Goal: Communication & Community: Ask a question

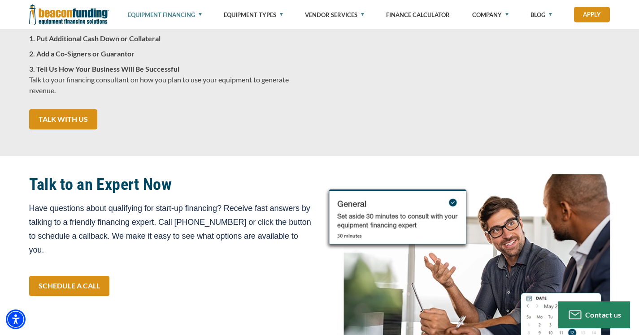
scroll to position [1335, 0]
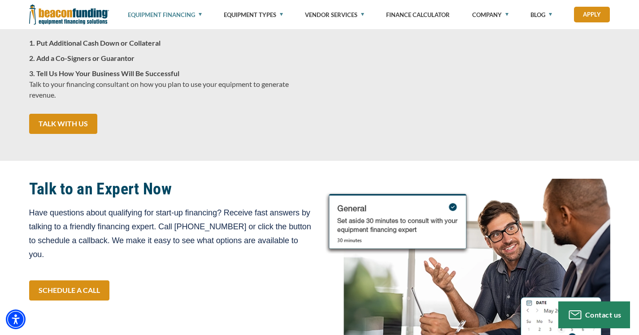
click at [281, 100] on p "3. Tell Us How Your Business Will Be Successful Talk to your financing consulta…" at bounding box center [171, 84] width 285 height 32
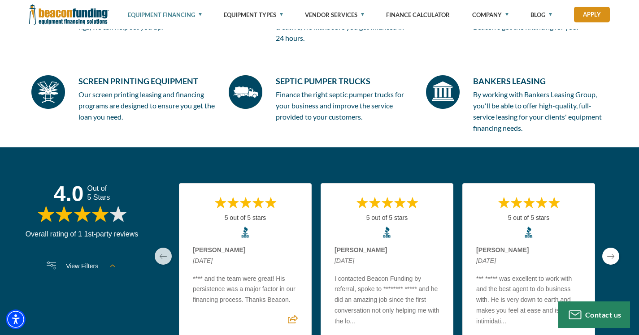
scroll to position [2264, 0]
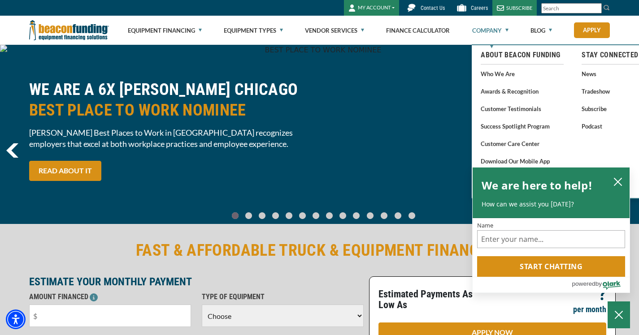
click at [499, 29] on link "Company" at bounding box center [490, 30] width 36 height 29
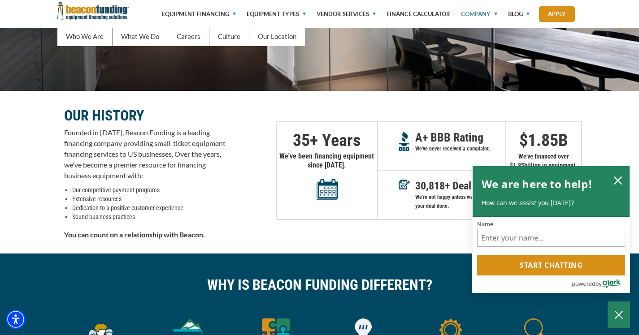
scroll to position [169, 0]
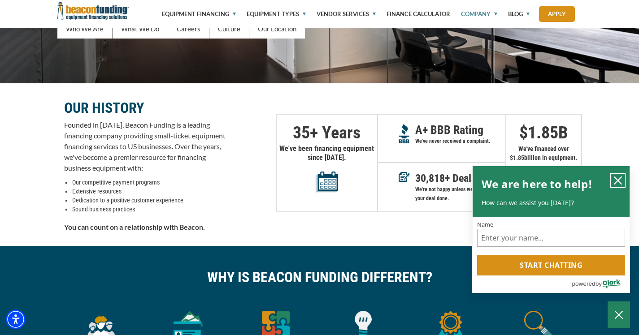
click at [617, 176] on icon "close chatbox" at bounding box center [617, 180] width 9 height 9
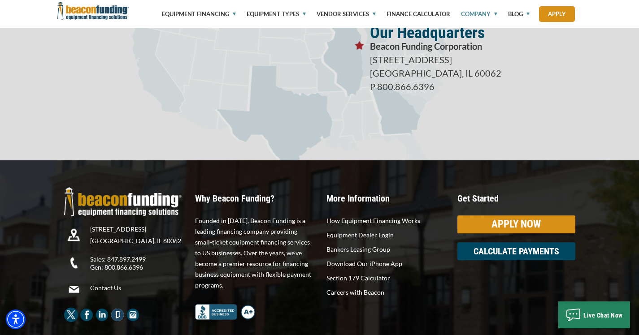
scroll to position [1659, 0]
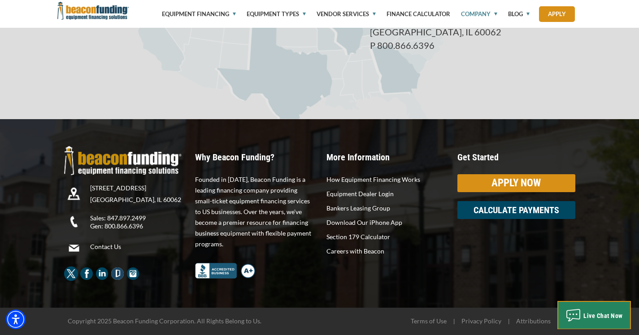
click at [588, 316] on span "Live Chat Now" at bounding box center [602, 316] width 39 height 7
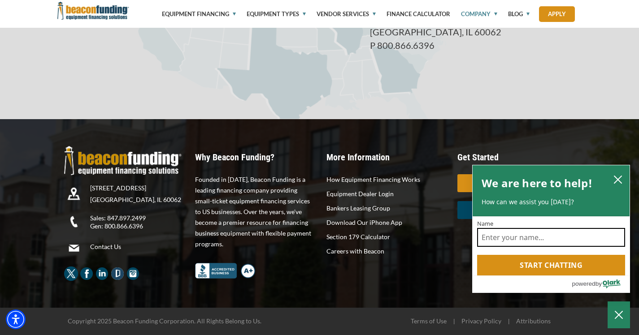
click at [558, 235] on input "Name" at bounding box center [551, 237] width 148 height 19
type input "Yanal Jamhour"
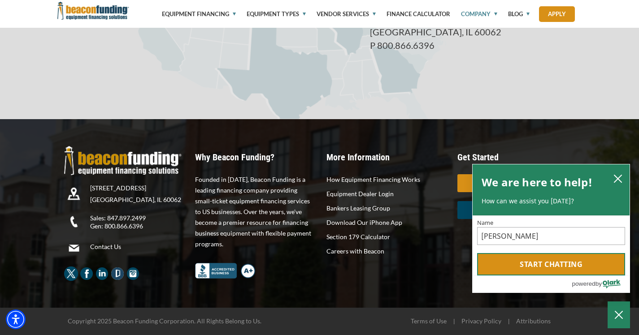
click at [548, 261] on button "Start chatting" at bounding box center [551, 264] width 148 height 22
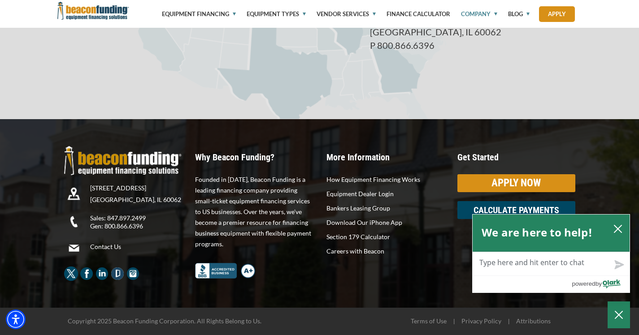
click at [553, 266] on textarea "Live Chat Now" at bounding box center [551, 263] width 157 height 23
type textarea "H"
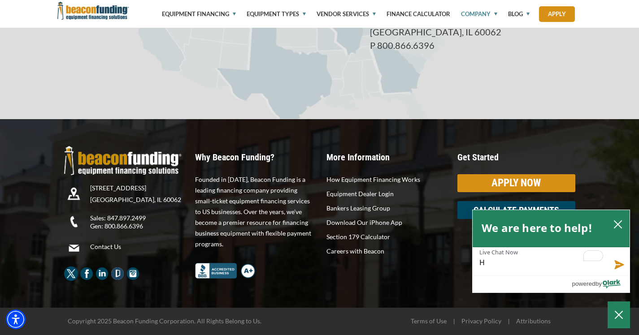
type textarea "He"
type textarea "Hel"
type textarea "Hell"
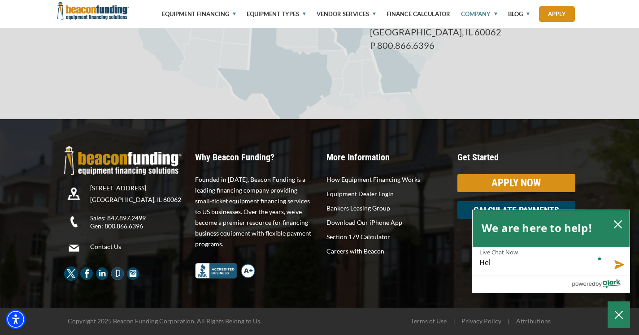
type textarea "Hell"
type textarea "Hello"
type textarea "Hello,"
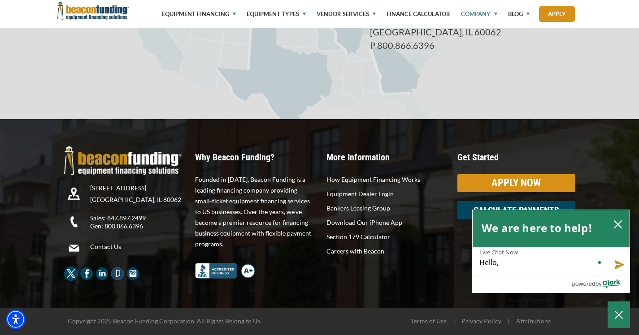
type textarea "Hello,"
type textarea "Hello, i"
type textarea "Hello, im"
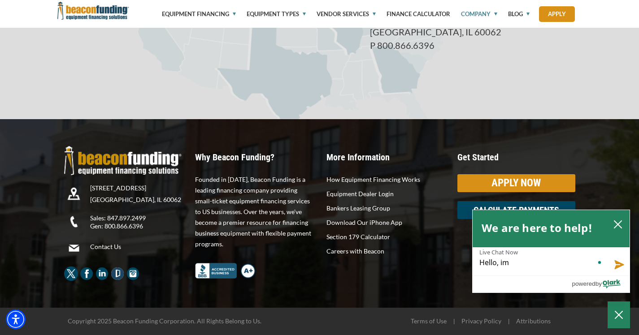
type textarea "Hello, im"
type textarea "Hello, im l"
type textarea "Hello, im lo"
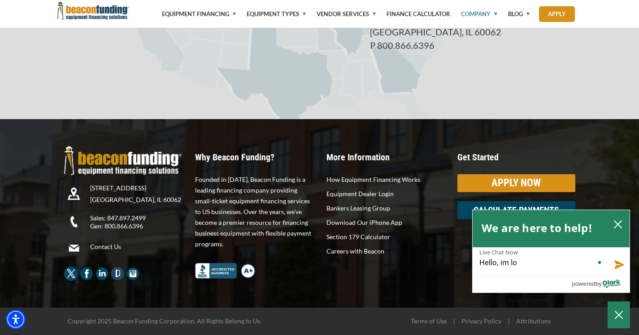
type textarea "Hello, im loo"
type textarea "Hello, im look"
type textarea "Hello, im looki"
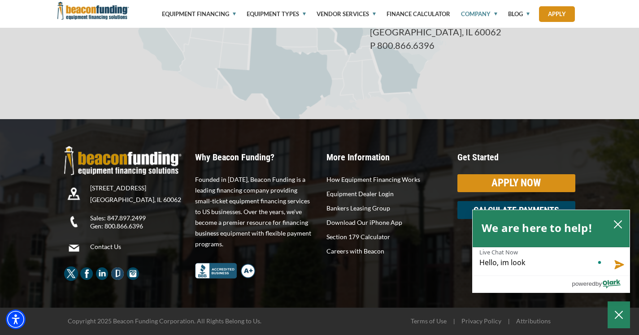
type textarea "Hello, im looki"
type textarea "Hello, im lookin"
type textarea "Hello, im looking"
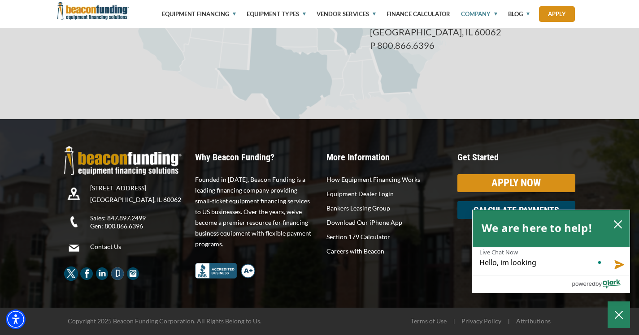
type textarea "Hello, im looking i"
type textarea "Hello, im looking in"
type textarea "Hello, im looking int"
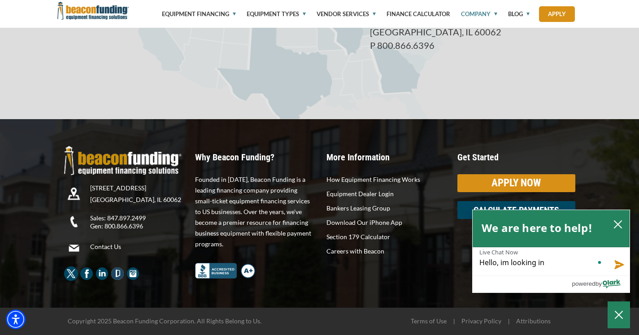
type textarea "Hello, im looking int"
type textarea "Hello, im looking into"
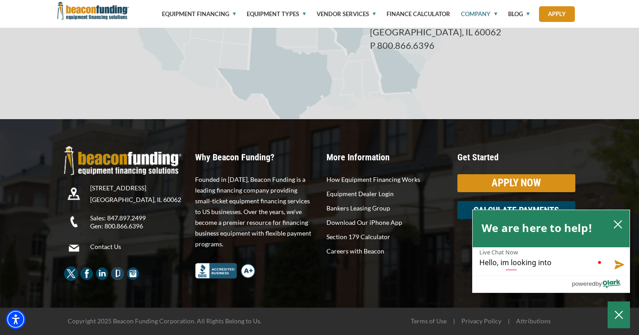
type textarea "Hello, im looking into s"
type textarea "Hello, im looking into so"
type textarea "Hello, im looking into som"
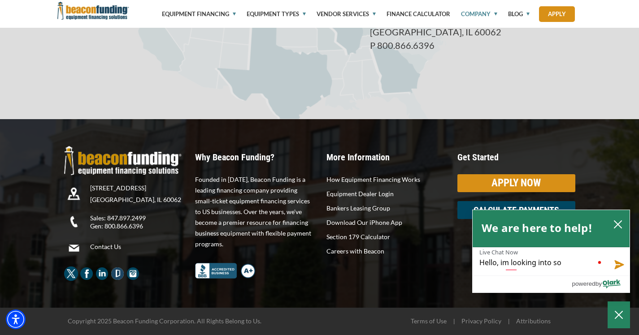
type textarea "Hello, im looking into som"
type textarea "Hello, im looking into some"
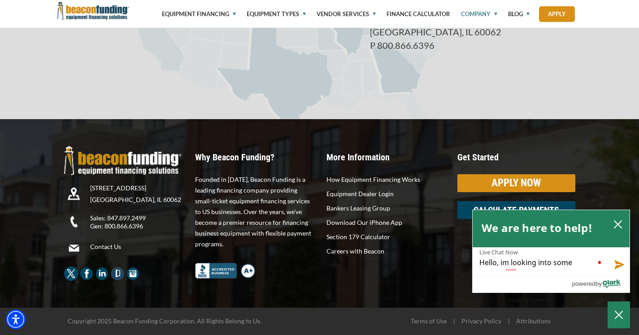
type textarea "Hello, im looking into some o"
type textarea "Hello, im looking into some op"
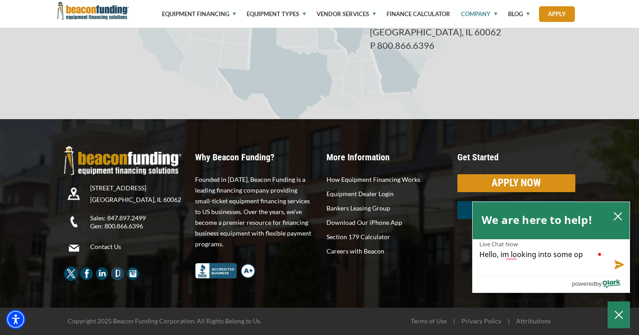
type textarea "Hello, im looking into some opt"
type textarea "Hello, im looking into some opti"
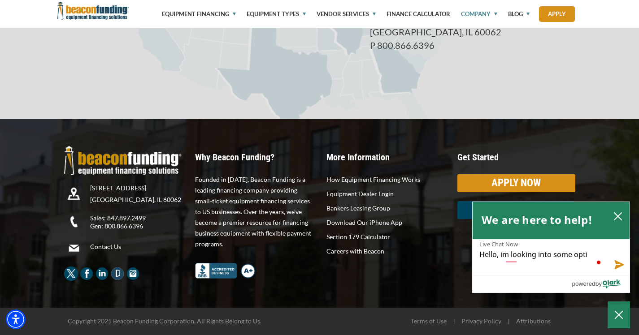
type textarea "Hello, im looking into some optio"
type textarea "Hello, im looking into some option"
type textarea "Hello, im looking into some options"
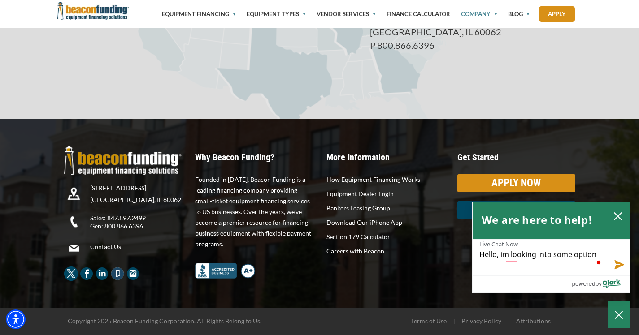
type textarea "Hello, im looking into some options"
type textarea "Hello, im looking into some options a"
type textarea "Hello, im looking into some options an"
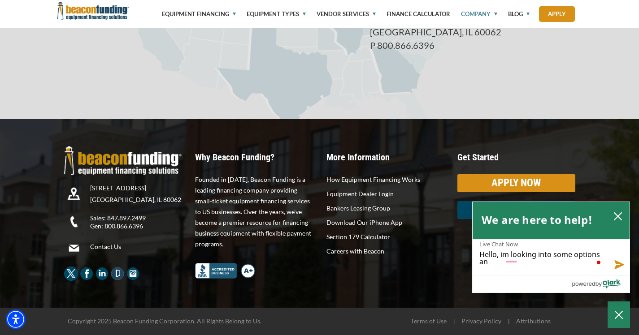
type textarea "Hello, im looking into some options and"
type textarea "Hello, im looking into some options an"
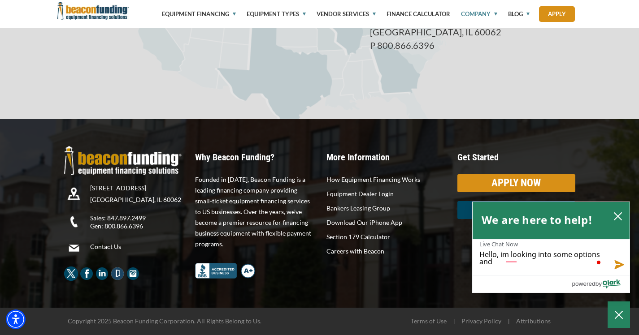
type textarea "Hello, im looking into some options an"
type textarea "Hello, im looking into some options a"
type textarea "Hello, im looking into some options"
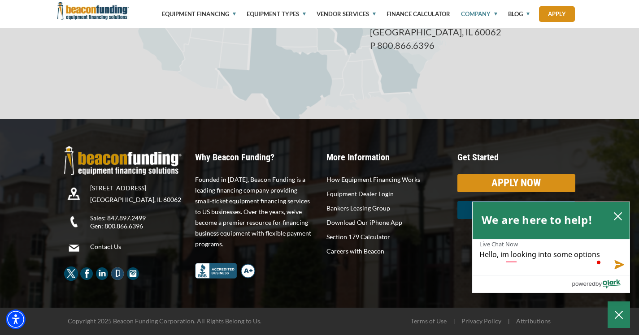
type textarea "Hello, im looking into some options"
type textarea "Hello, im looking into some option"
type textarea "Hello, im looking into some optio"
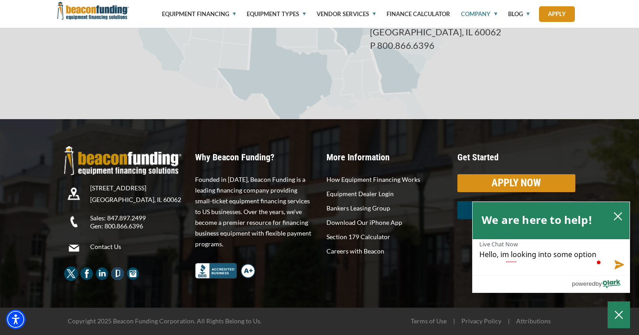
type textarea "Hello, im looking into some optio"
type textarea "Hello, im looking into some opti"
type textarea "Hello, im looking into some opt"
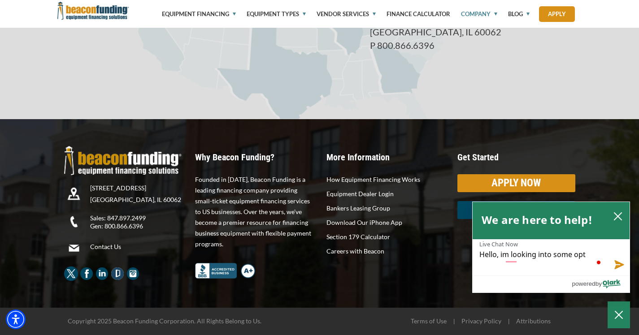
type textarea "Hello, im looking into some op"
type textarea "Hello, im looking into some o"
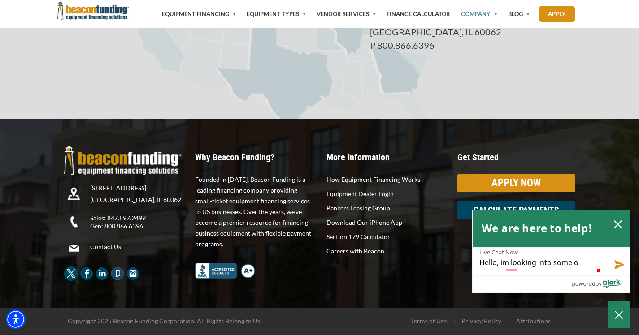
type textarea "Hello, im looking into some"
type textarea "Hello, im looking into som"
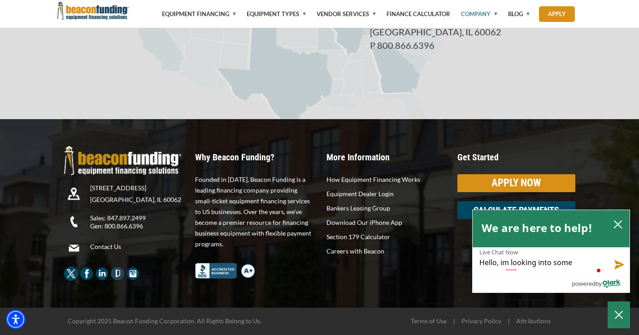
type textarea "Hello, im looking into som"
type textarea "Hello, im looking into so"
type textarea "Hello, im looking into s"
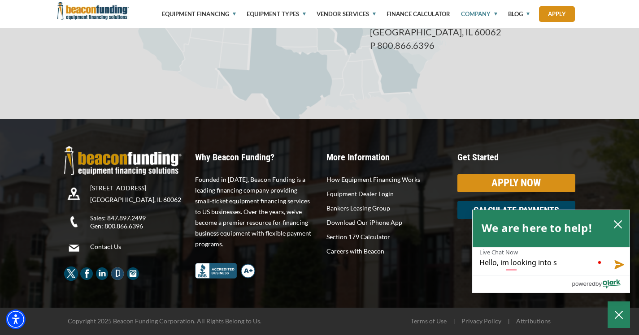
type textarea "Hello, im looking into"
type textarea "Hello, im looking int"
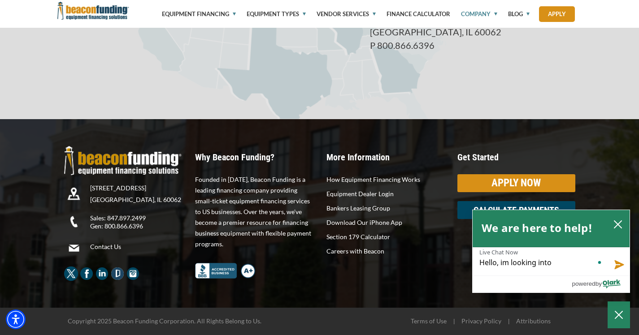
type textarea "Hello, im looking int"
type textarea "Hello, im looking in"
type textarea "Hello, im looking i"
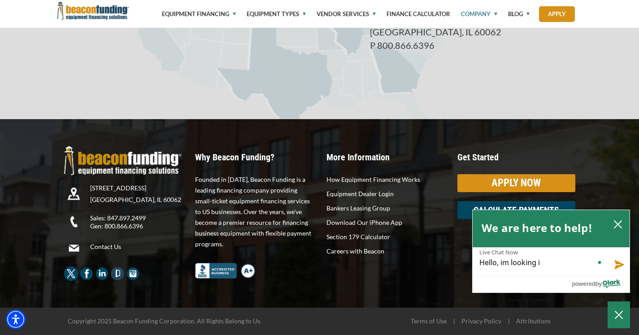
type textarea "Hello, im looking"
type textarea "Hello, im lookin"
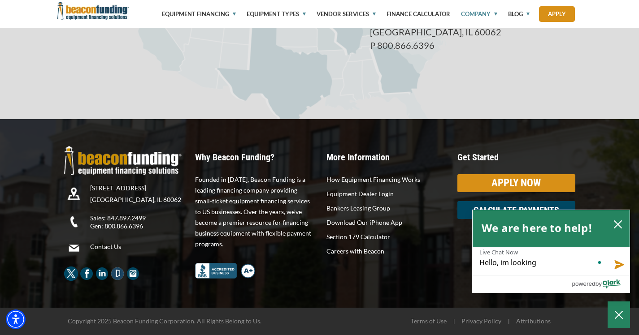
type textarea "Hello, im lookin"
type textarea "Hello, im looki"
type textarea "Hello, im look"
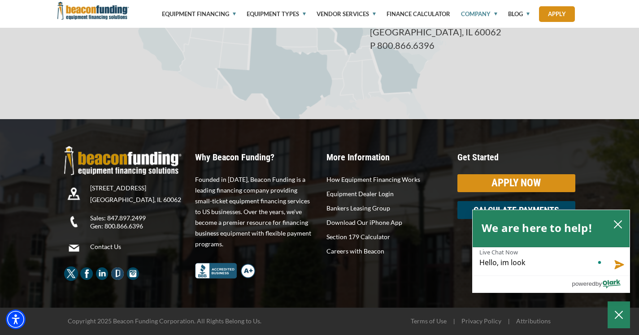
type textarea "Hello, im loo"
type textarea "Hello, im lo"
type textarea "Hello, im l"
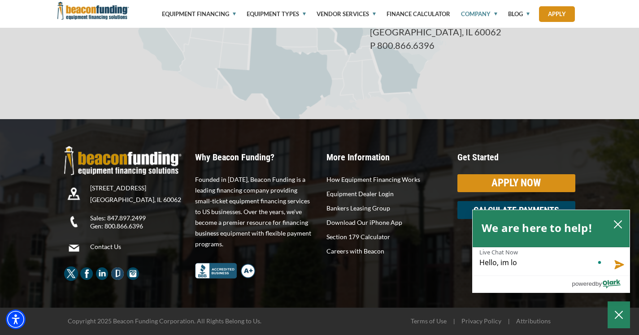
type textarea "Hello, im l"
type textarea "Hello, im"
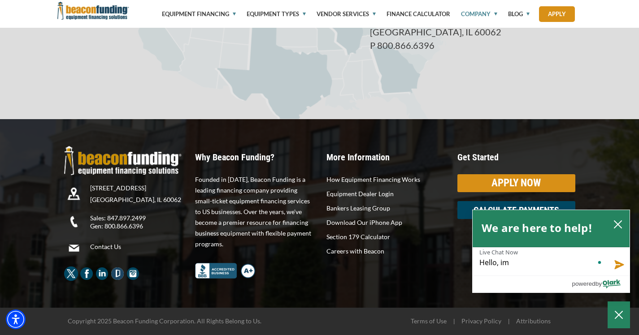
type textarea "Hello, i"
type textarea "Hello,"
type textarea "Hello, d"
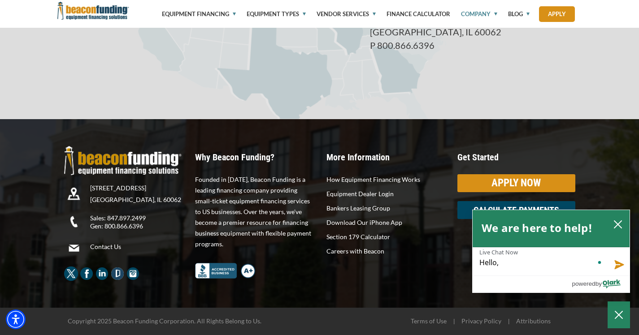
type textarea "Hello, d"
type textarea "Hello, do"
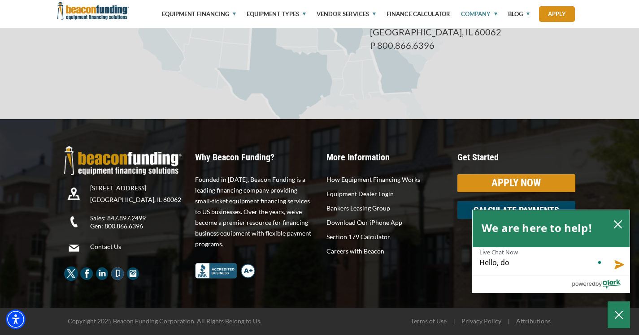
type textarea "Hello, do y"
type textarea "Hello, do yo"
type textarea "Hello, do you"
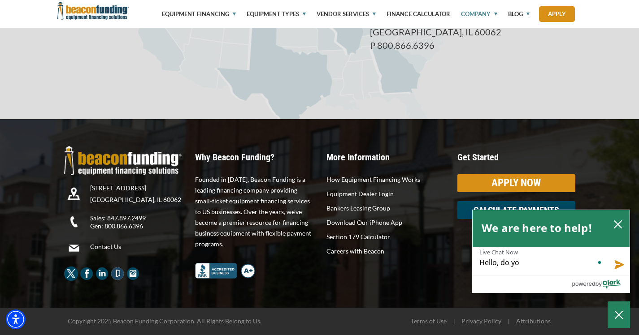
type textarea "Hello, do you"
type textarea "Hello, do you w"
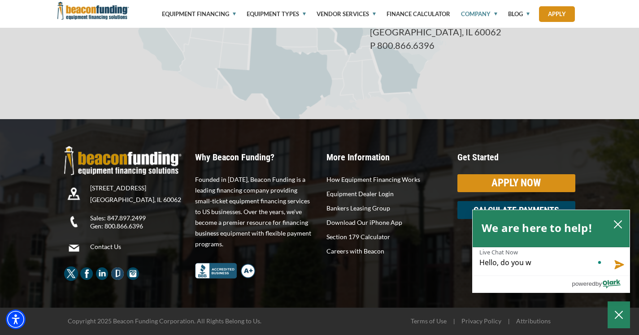
type textarea "Hello, do you wo"
type textarea "Hello, do you wor"
type textarea "Hello, do you work"
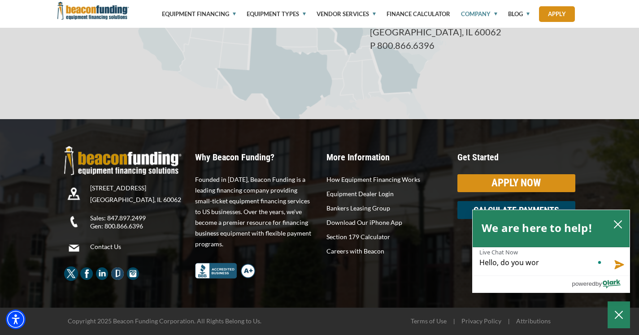
type textarea "Hello, do you work"
type textarea "Hello, do you work w"
type textarea "Hello, do you work wi"
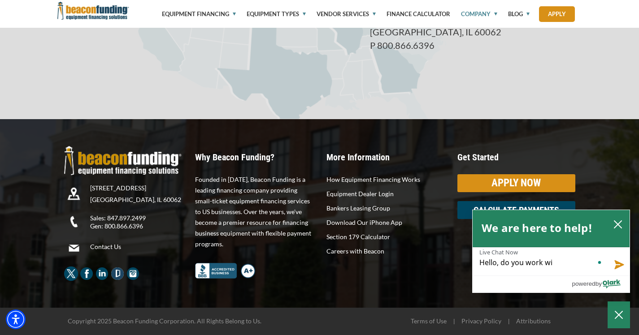
type textarea "Hello, do you work wit"
type textarea "Hello, do you work with"
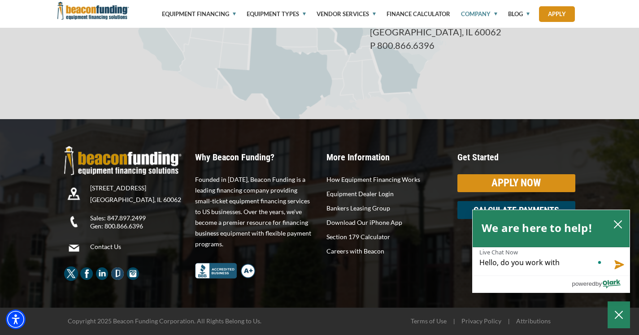
type textarea "Hello, do you work with s"
type textarea "Hello, do you work with so"
type textarea "Hello, do you work with som"
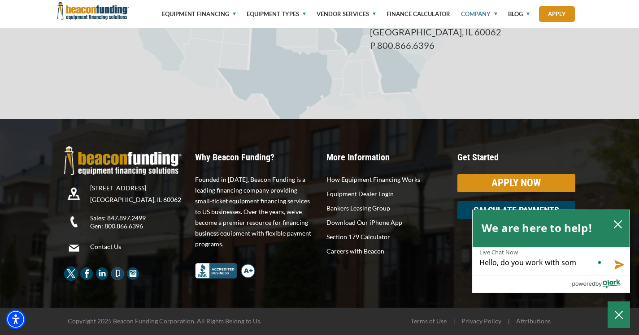
type textarea "Hello, do you work with some"
type textarea "Hello, do you work with someo"
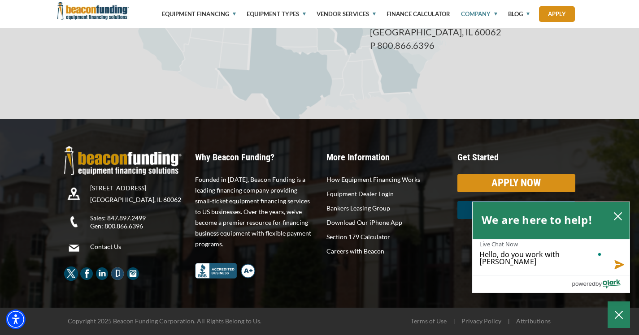
scroll to position [3, 0]
type textarea "Hello, do you work with someon"
type textarea "Hello, do you work with someone"
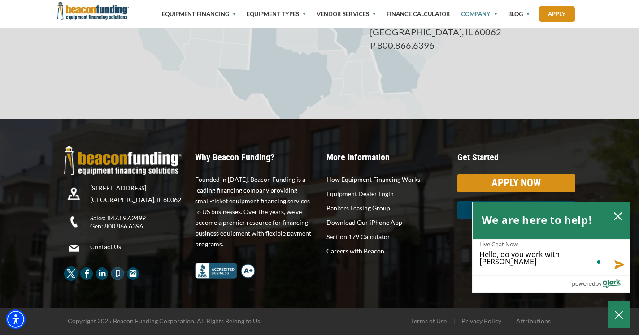
type textarea "Hello, do you work with someone"
type textarea "Hello, do you work with someone o"
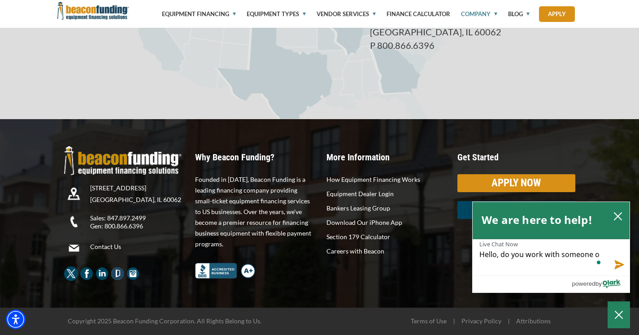
type textarea "Hello, do you work with someone"
type textarea "Hello, do you work with someone i"
type textarea "Hello, do you work with someone in"
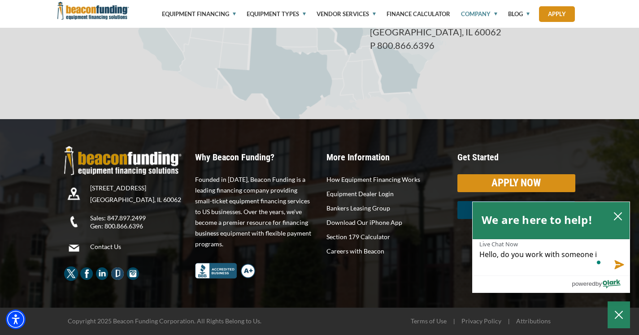
type textarea "Hello, do you work with someone in"
type textarea "Hello, do you work with someone in v"
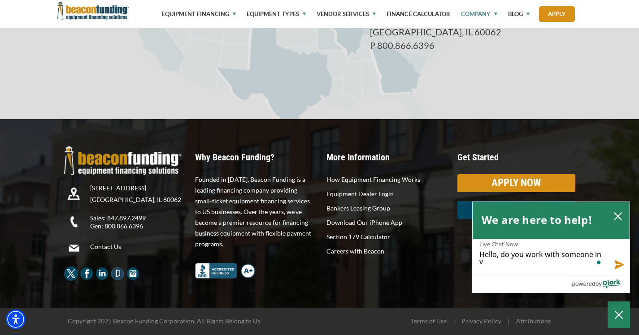
type textarea "Hello, do you work with someone in vi"
type textarea "Hello, do you work with someone in vir"
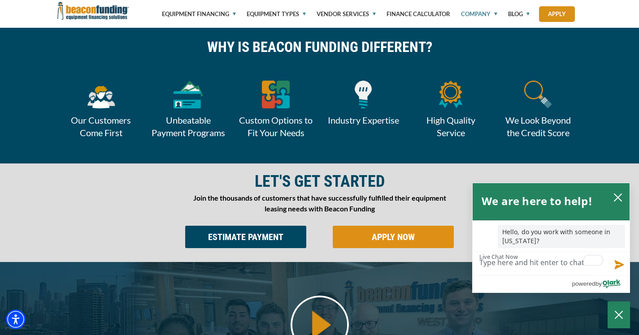
scroll to position [368, 0]
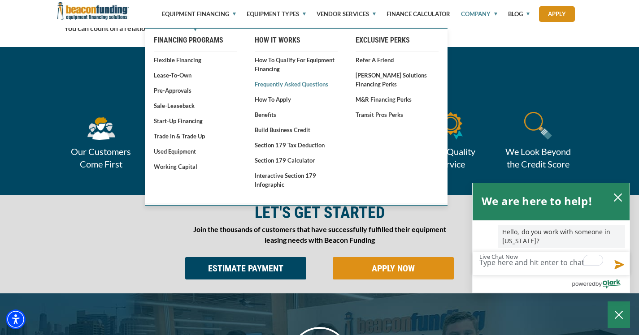
click at [273, 87] on link "Frequently Asked Questions" at bounding box center [296, 84] width 83 height 9
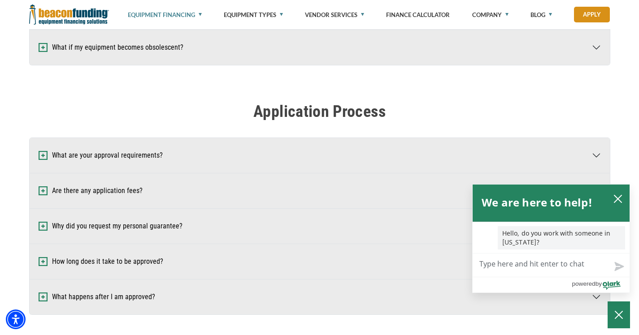
scroll to position [337, 0]
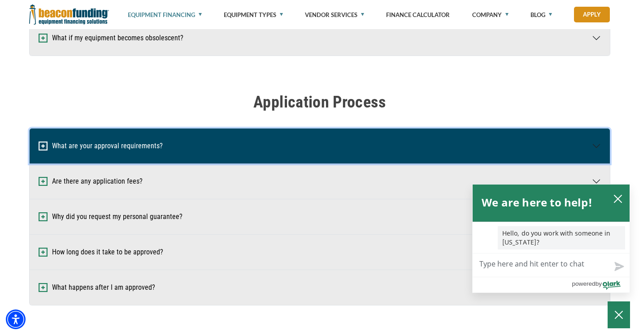
click at [296, 164] on button "What are your approval requirements?" at bounding box center [320, 146] width 580 height 35
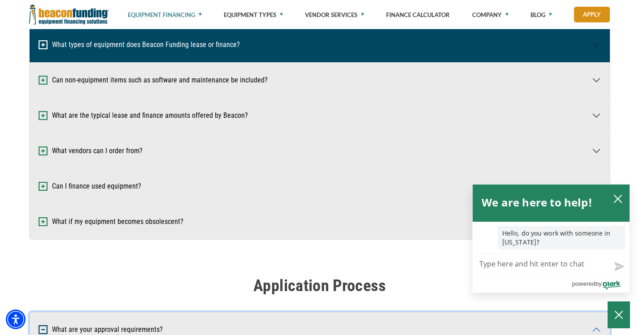
scroll to position [162, 0]
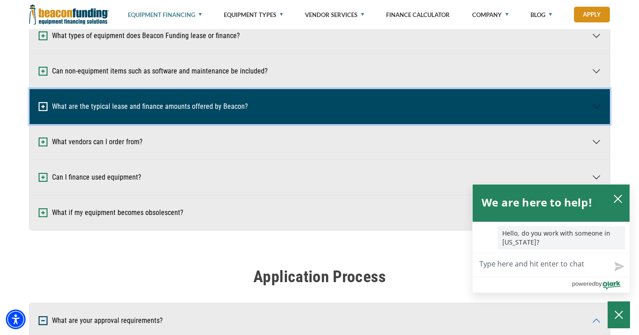
click at [308, 113] on button "What are the typical lease and finance amounts offered by Beacon?" at bounding box center [320, 106] width 580 height 35
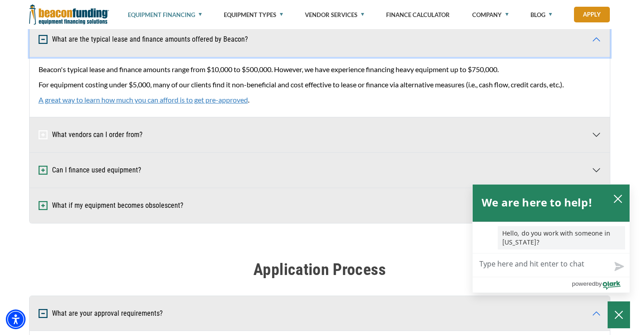
scroll to position [229, 0]
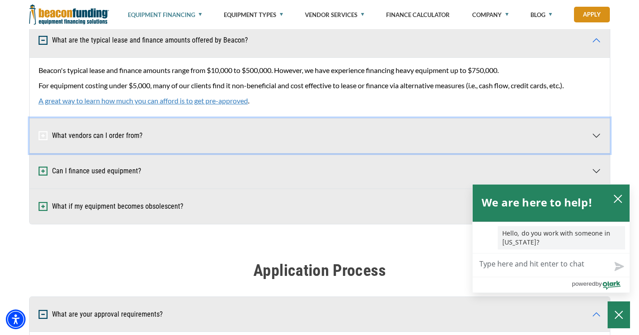
click at [322, 153] on button "What vendors can I order from?" at bounding box center [320, 135] width 580 height 35
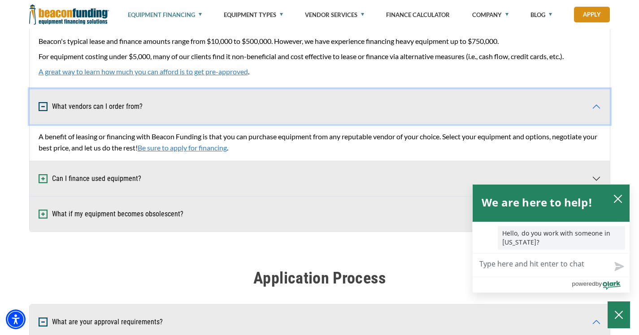
scroll to position [260, 0]
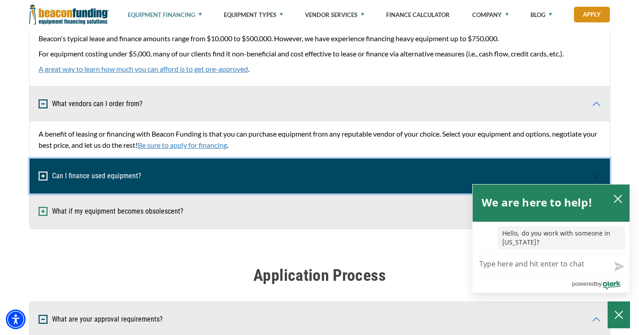
click at [328, 194] on button "Can I finance used equipment?" at bounding box center [320, 176] width 580 height 35
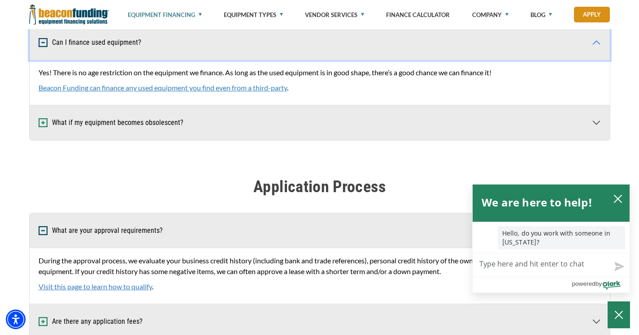
scroll to position [397, 0]
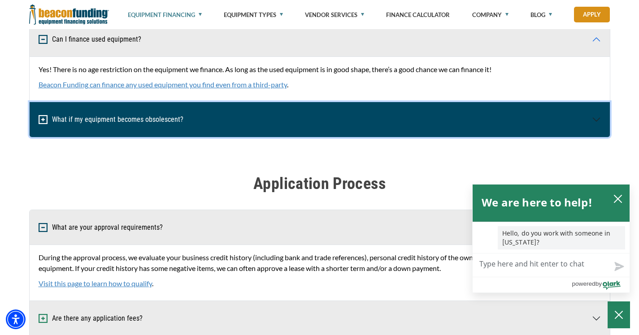
click at [319, 137] on button "What if my equipment becomes obsolescent?" at bounding box center [320, 119] width 580 height 35
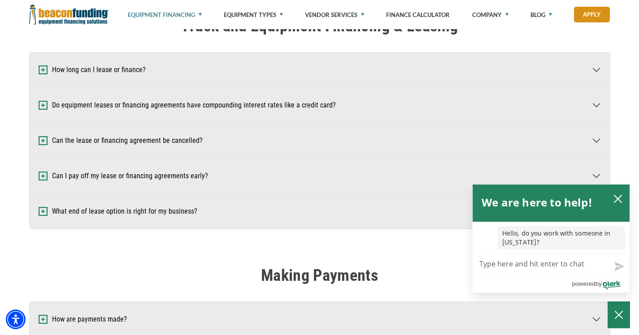
scroll to position [958, 0]
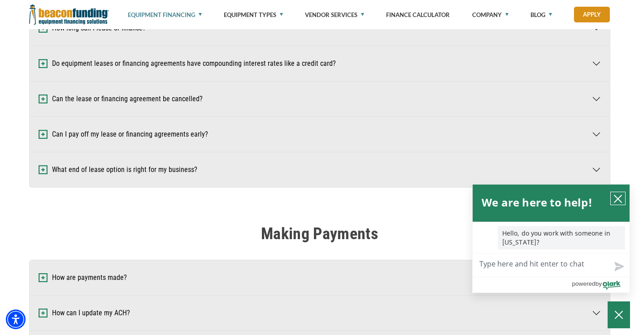
click at [616, 200] on icon "close chatbox" at bounding box center [617, 198] width 7 height 7
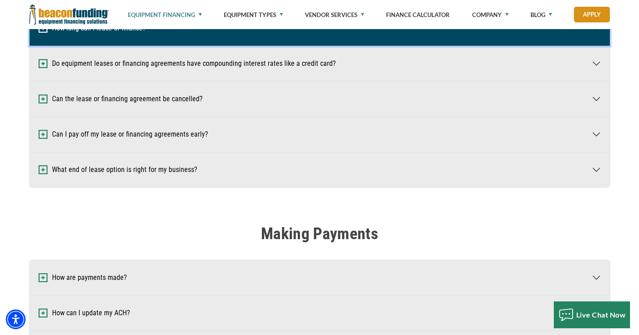
click at [437, 46] on button "How long can I lease or finance?" at bounding box center [320, 28] width 580 height 35
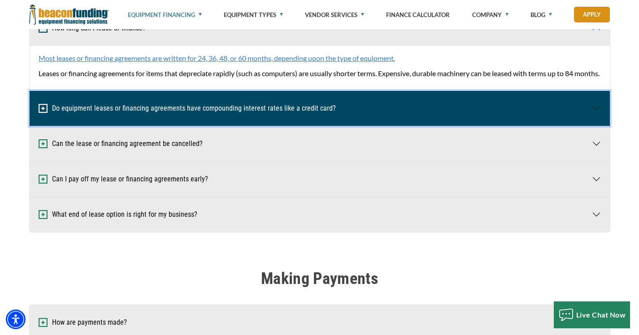
click at [459, 126] on button "Do equipment leases or financing agreements have compounding interest rates lik…" at bounding box center [320, 108] width 580 height 35
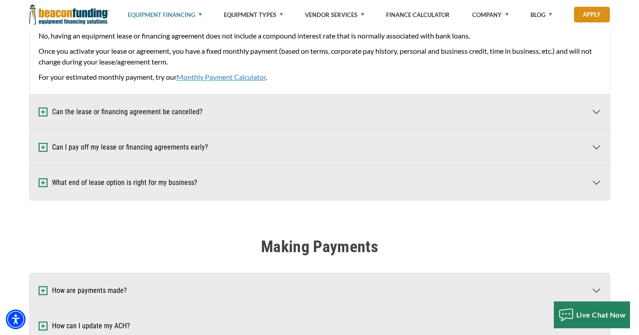
scroll to position [1067, 0]
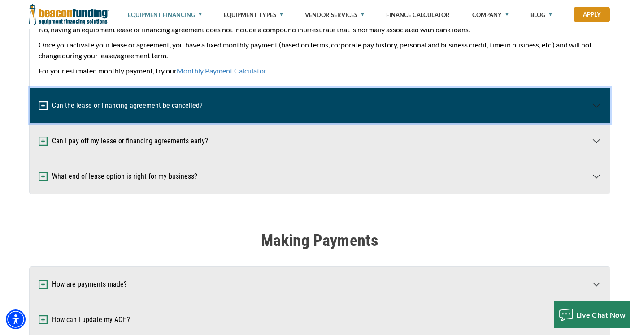
click at [239, 123] on button "Can the lease or financing agreement be cancelled?" at bounding box center [320, 105] width 580 height 35
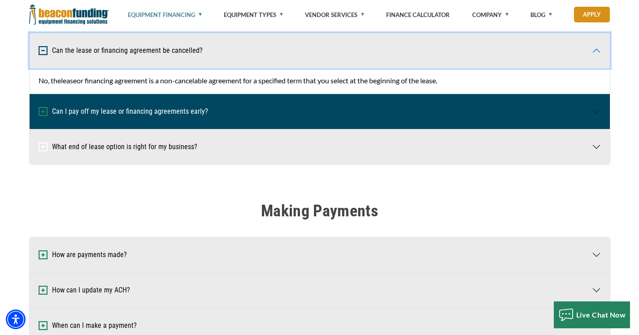
scroll to position [1122, 0]
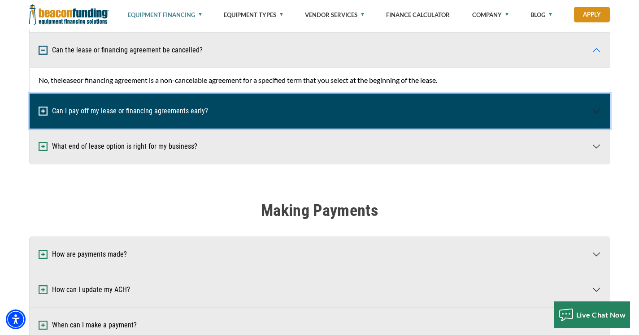
click at [321, 129] on button "Can I pay off my lease or financing agreements early?" at bounding box center [320, 111] width 580 height 35
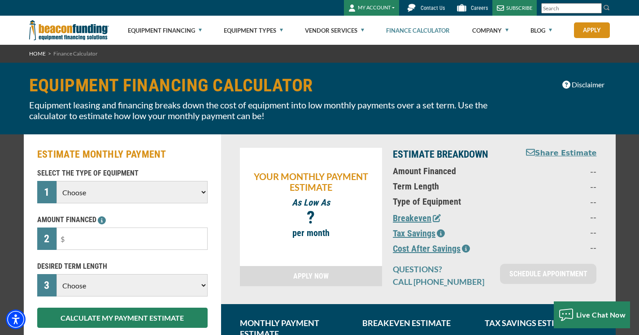
click at [195, 194] on select "Choose Backhoe Boom/Bucket Truck Chipper Commercial Mower Crane DTG/DTF Printin…" at bounding box center [131, 192] width 151 height 22
select select "5"
click at [56, 181] on select "Choose Backhoe Boom/Bucket Truck Chipper Commercial Mower Crane DTG/DTF Printin…" at bounding box center [131, 192] width 151 height 22
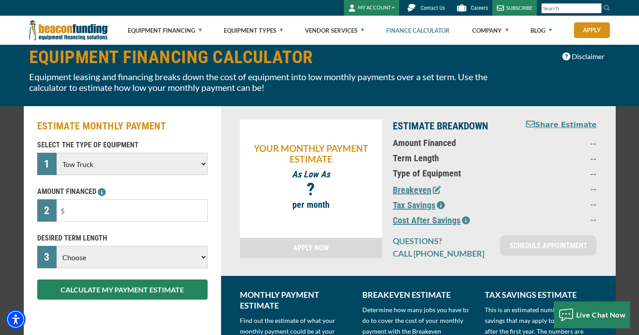
scroll to position [31, 0]
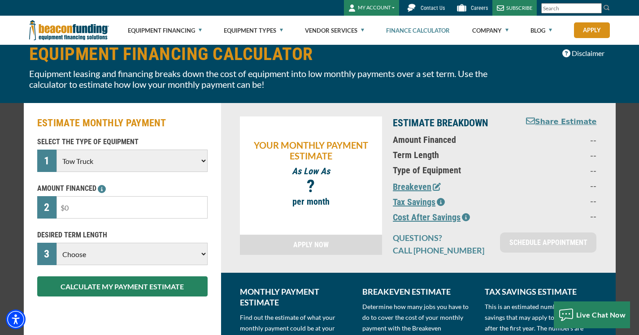
click at [143, 207] on input "text" at bounding box center [131, 207] width 151 height 22
type input "$100,000"
click at [112, 257] on select "Choose 36 Months 48 Months 60 Months" at bounding box center [131, 254] width 151 height 22
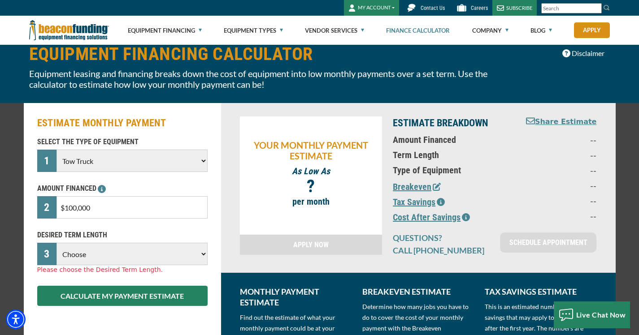
select select "36"
click at [56, 243] on select "Choose 36 Months 48 Months 60 Months 72 Months" at bounding box center [131, 254] width 151 height 22
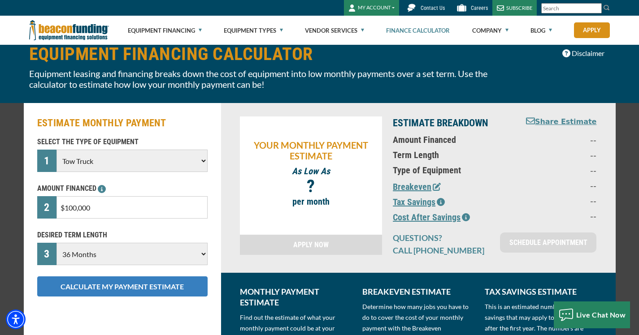
click at [111, 286] on button "CALCULATE MY PAYMENT ESTIMATE" at bounding box center [122, 287] width 170 height 20
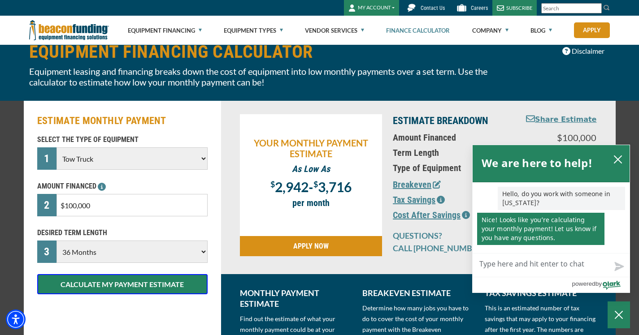
scroll to position [33, 0]
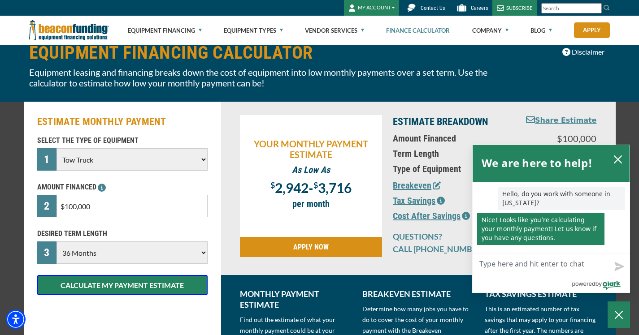
click at [142, 208] on input "$100,000" at bounding box center [131, 206] width 151 height 22
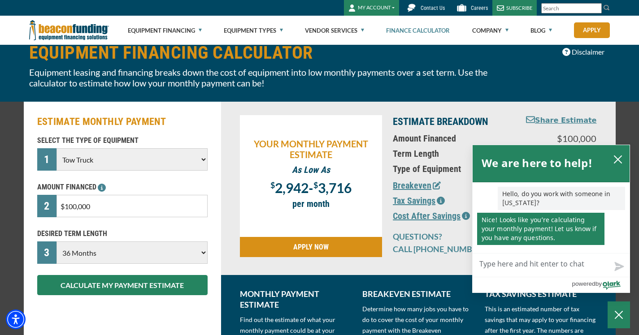
click at [120, 256] on select "Choose 36 Months 48 Months 60 Months 72 Months" at bounding box center [131, 253] width 151 height 22
select select "48"
click at [56, 242] on select "Choose 36 Months 48 Months 60 Months 72 Months" at bounding box center [131, 253] width 151 height 22
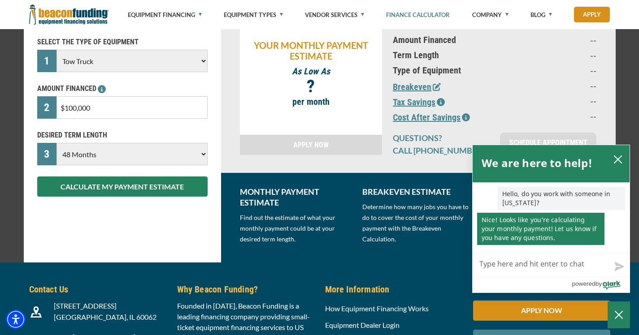
scroll to position [133, 0]
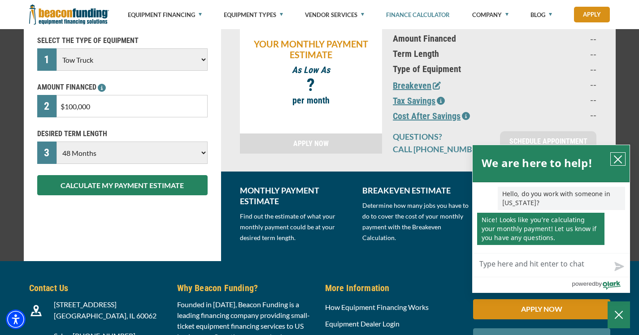
click at [618, 161] on icon "close chatbox" at bounding box center [617, 159] width 9 height 9
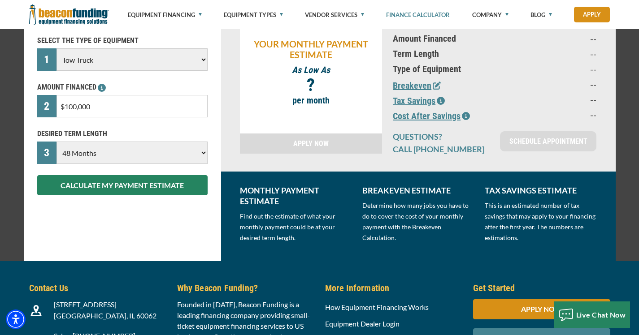
click at [443, 101] on icon "button" at bounding box center [441, 101] width 8 height 8
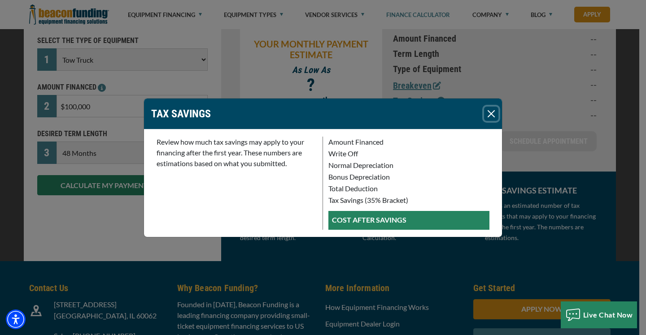
click at [487, 110] on button "Close" at bounding box center [491, 114] width 14 height 14
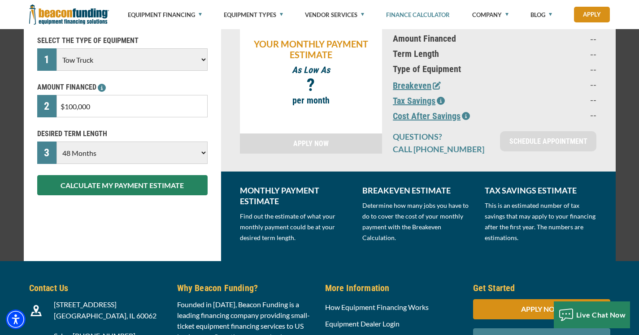
click at [423, 83] on button "Breakeven" at bounding box center [417, 85] width 48 height 13
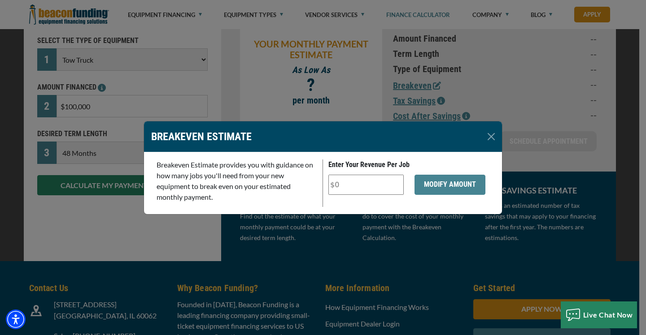
click at [359, 189] on input "Enter Your Revenue Per Job" at bounding box center [365, 185] width 75 height 20
type input "$120"
click at [442, 187] on button "MODIFY AMOUNT" at bounding box center [449, 185] width 71 height 20
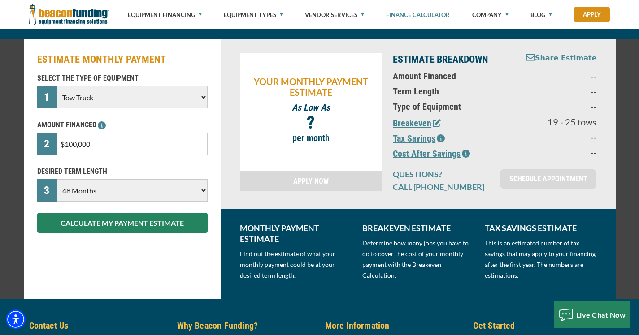
scroll to position [95, 0]
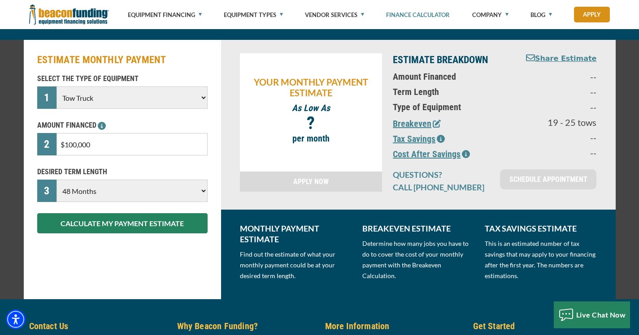
click at [407, 125] on button "Breakeven" at bounding box center [417, 123] width 48 height 13
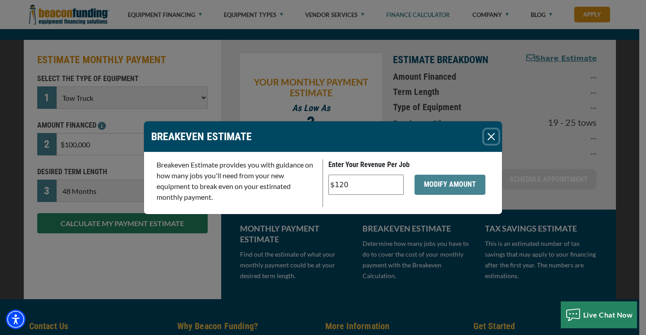
click at [485, 132] on button "Close" at bounding box center [491, 137] width 14 height 14
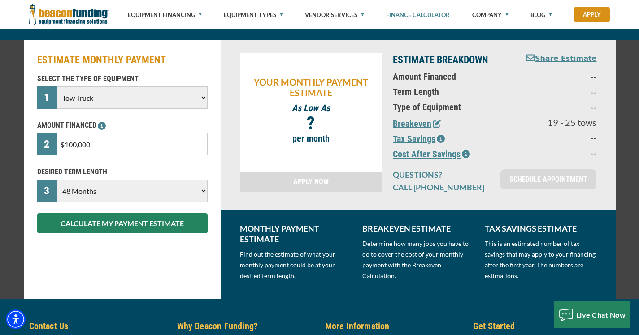
click at [129, 191] on select "Choose 36 Months 48 Months 60 Months 72 Months" at bounding box center [131, 191] width 151 height 22
click at [56, 180] on select "Choose 36 Months 48 Months 60 Months 72 Months" at bounding box center [131, 191] width 151 height 22
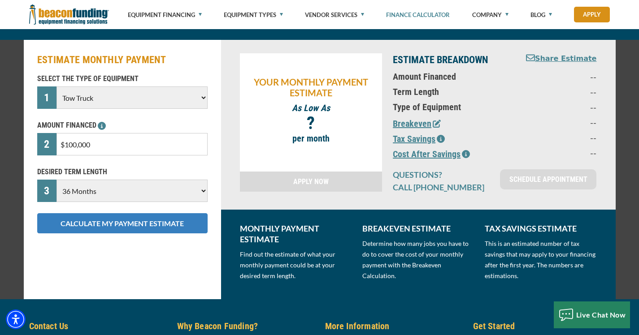
click at [126, 224] on button "CALCULATE MY PAYMENT ESTIMATE" at bounding box center [122, 223] width 170 height 20
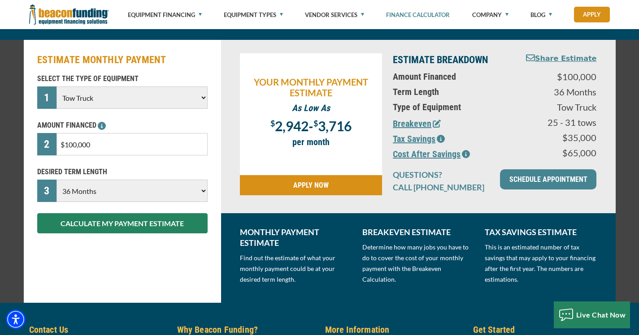
click at [141, 188] on select "Choose 36 Months 48 Months 60 Months 72 Months" at bounding box center [131, 191] width 151 height 22
click at [56, 180] on select "Choose 36 Months 48 Months 60 Months 72 Months" at bounding box center [131, 191] width 151 height 22
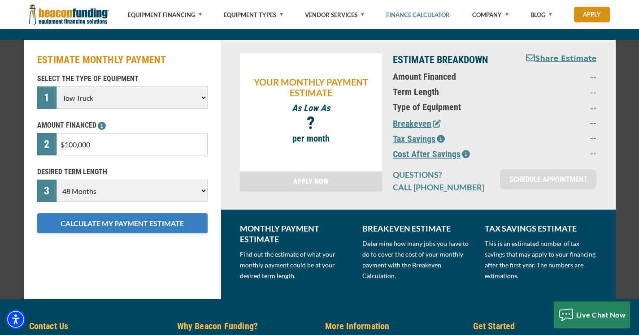
click at [155, 226] on button "CALCULATE MY PAYMENT ESTIMATE" at bounding box center [122, 223] width 170 height 20
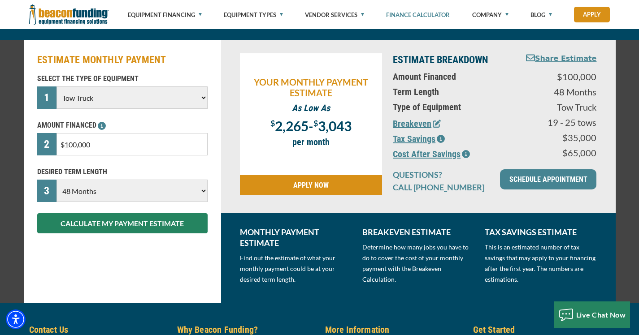
click at [181, 195] on select "Choose 36 Months 48 Months 60 Months 72 Months" at bounding box center [131, 191] width 151 height 22
select select "60"
click at [56, 180] on select "Choose 36 Months 48 Months 60 Months 72 Months" at bounding box center [131, 191] width 151 height 22
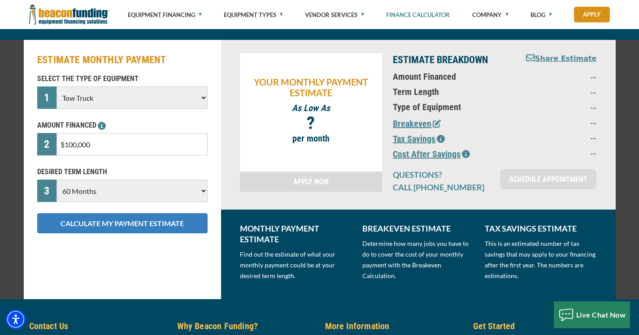
click at [164, 222] on button "CALCULATE MY PAYMENT ESTIMATE" at bounding box center [122, 223] width 170 height 20
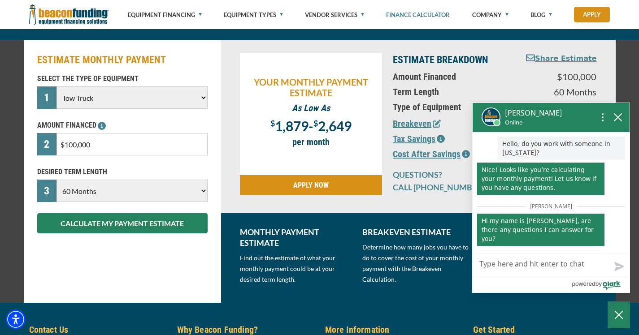
click at [489, 265] on textarea "Live Chat Now" at bounding box center [551, 265] width 157 height 23
type textarea "h"
type textarea "hi"
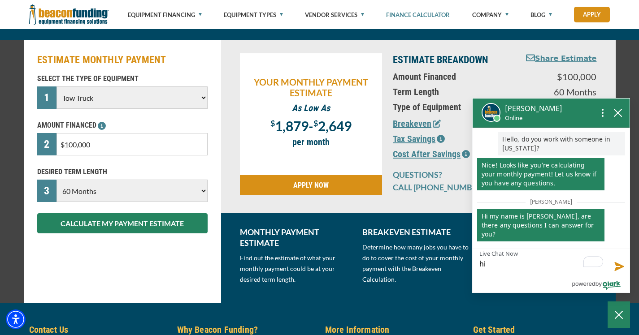
type textarea "hi"
type textarea "hi l"
type textarea "hi lo"
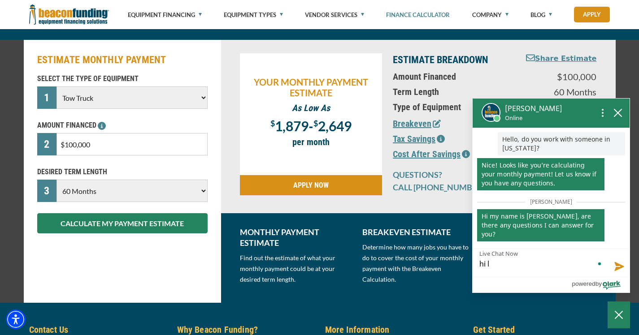
type textarea "hi lo"
type textarea "hi log"
type textarea "hi loga"
type textarea "hi logan"
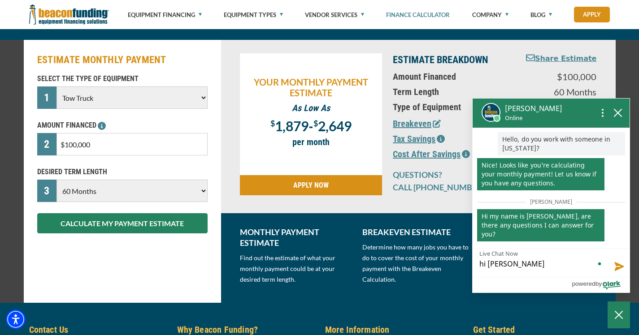
type textarea "hi logan"
type textarea "hi logan i"
type textarea "hi logan im"
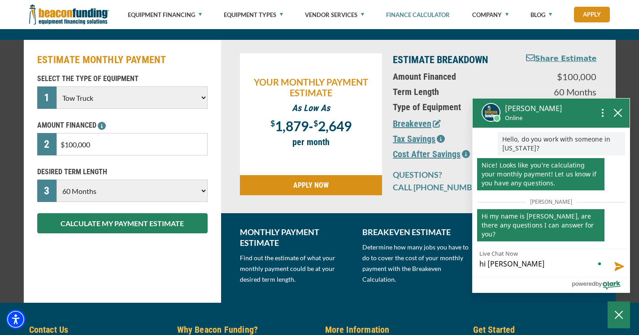
type textarea "hi logan im"
type textarea "hi logan im l"
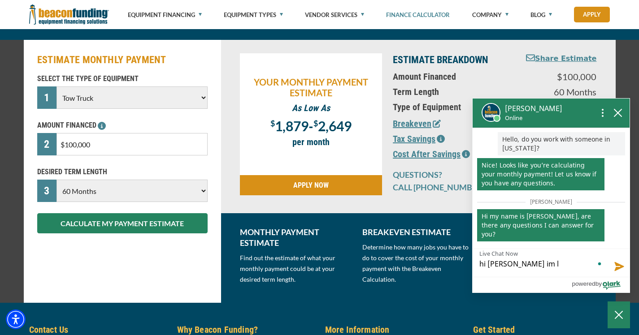
type textarea "hi logan im lo"
type textarea "hi logan im loo"
type textarea "hi logan im look"
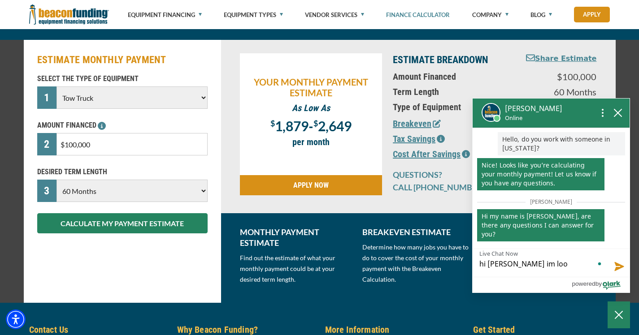
type textarea "hi logan im look"
type textarea "hi logan im looki"
type textarea "hi logan im lookin"
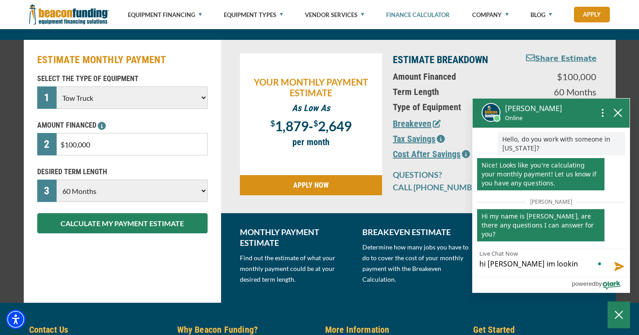
type textarea "hi logan im looking"
type textarea "hi logan im looking i"
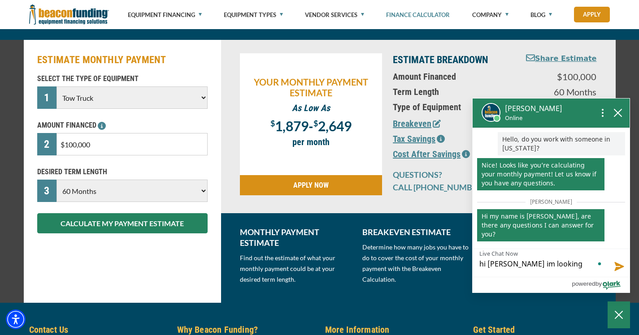
type textarea "hi logan im looking i"
type textarea "hi logan im looking in"
type textarea "hi logan im looking int"
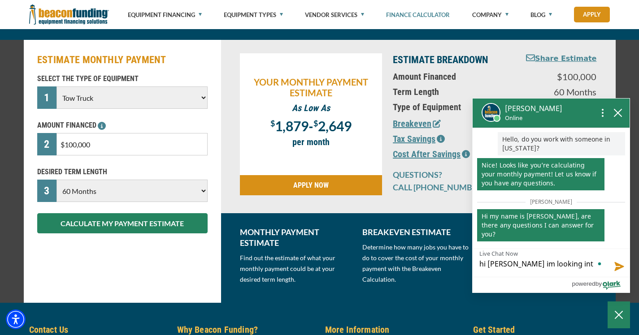
type textarea "hi logan im looking into"
type textarea "hi logan im looking into l"
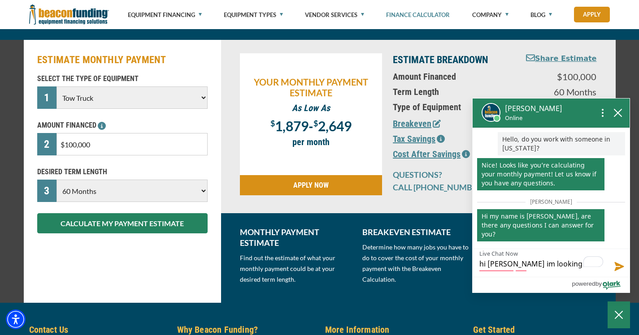
type textarea "hi logan im looking into l"
type textarea "hi logan im looking into le"
type textarea "hi logan im looking into lea"
type textarea "hi logan im looking into leas"
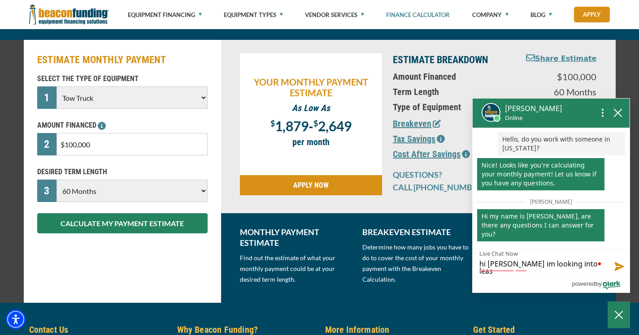
type textarea "hi logan im looking into leasi"
type textarea "hi logan im looking into leasin"
type textarea "hi logan im looking into leasing"
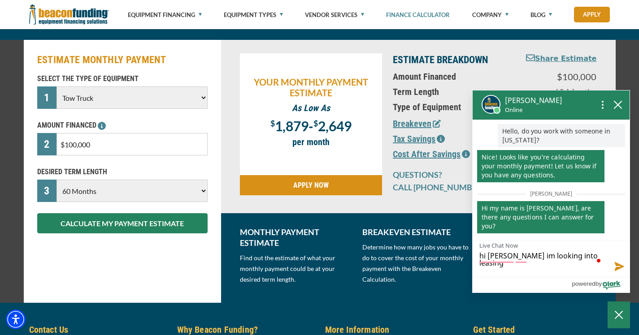
type textarea "hi logan im looking into leasing"
type textarea "hi logan im looking into leasing v"
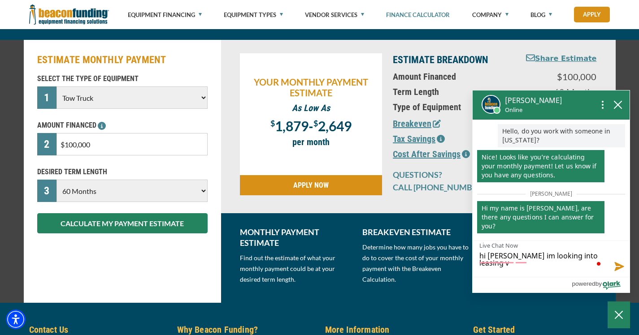
type textarea "hi logan im looking into leasing vs"
type textarea "hi logan im looking into leasing vs p"
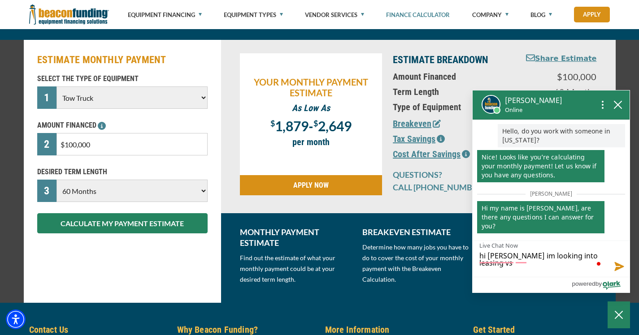
type textarea "hi logan im looking into leasing vs p"
type textarea "hi logan im looking into leasing vs pu"
type textarea "hi logan im looking into leasing vs pur"
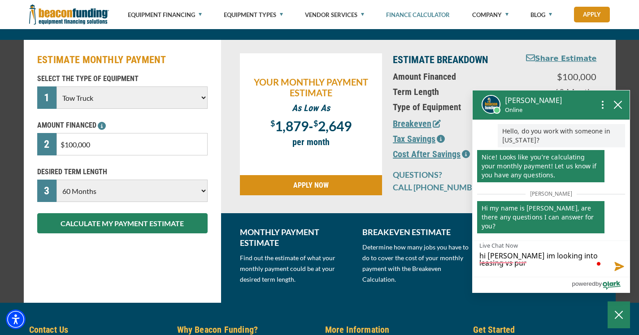
type textarea "hi logan im looking into leasing vs purc"
type textarea "hi logan im looking into leasing vs purch"
type textarea "hi logan im looking into leasing vs purcha"
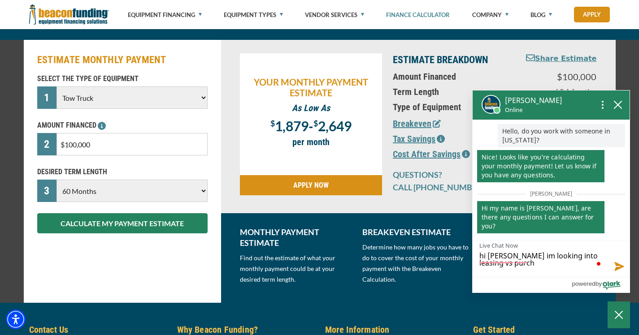
type textarea "hi logan im looking into leasing vs purcha"
type textarea "hi logan im looking into leasing vs purchas"
type textarea "hi logan im looking into leasing vs purchase"
type textarea "hi logan im looking into leasing vs purchase."
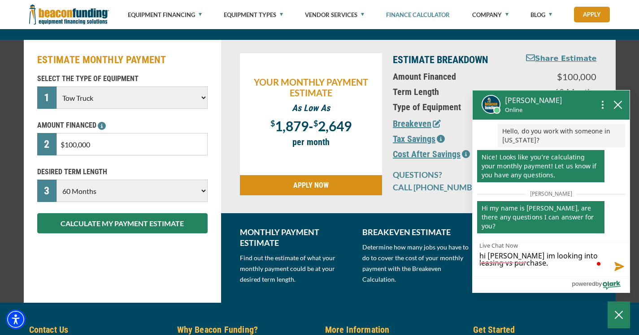
type textarea "hi logan im looking into leasing vs purchase."
type textarea "hi logan im looking into leasing vs purchase. t"
type textarea "hi logan im looking into leasing vs purchase. to"
type textarea "hi logan im looking into leasing vs purchase. tow"
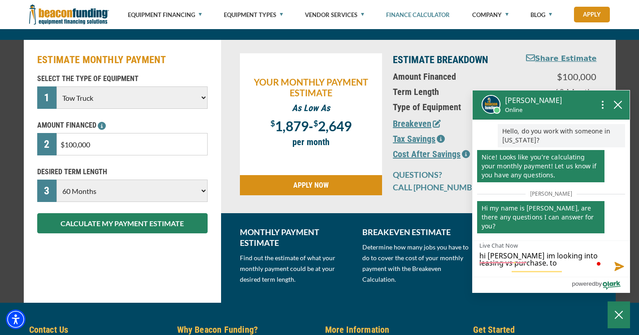
type textarea "hi logan im looking into leasing vs purchase. tow"
type textarea "hi logan im looking into leasing vs purchase. tow t"
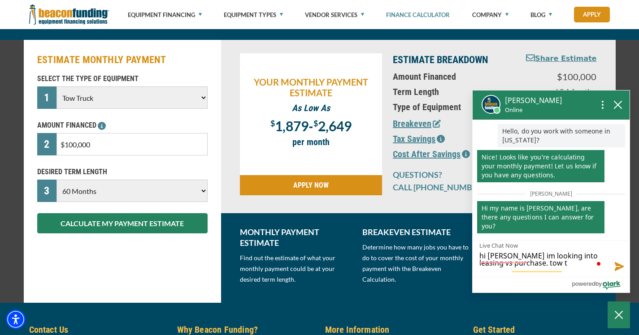
type textarea "hi logan im looking into leasing vs purchase. tow tr"
type textarea "hi logan im looking into leasing vs purchase. tow tru"
type textarea "hi logan im looking into leasing vs purchase. tow truc"
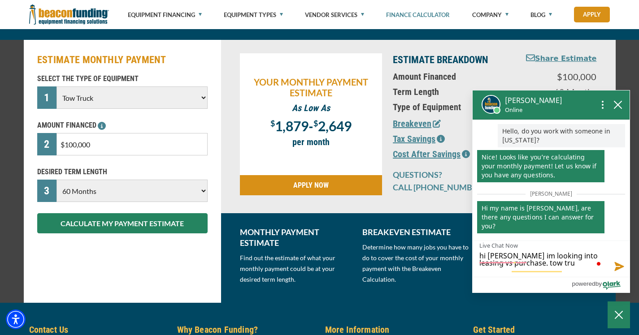
type textarea "hi logan im looking into leasing vs purchase. tow truc"
type textarea "hi logan im looking into leasing vs purchase. tow truck"
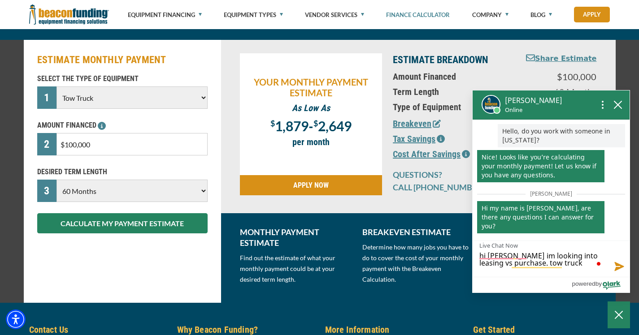
type textarea "hi logan im looking into leasing vs purchase. tow truck"
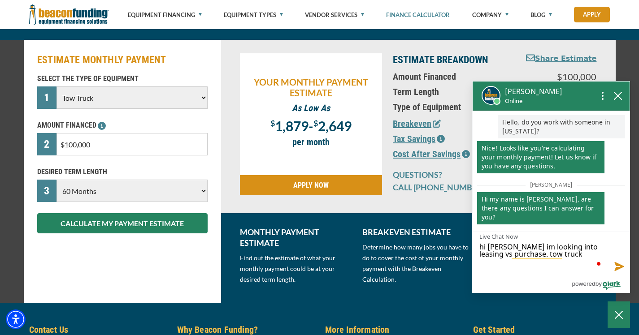
scroll to position [0, 0]
type textarea "hi logan im looking into leasing vs purchase. tow truck o"
type textarea "hi logan im looking into leasing vs purchase. tow truck op"
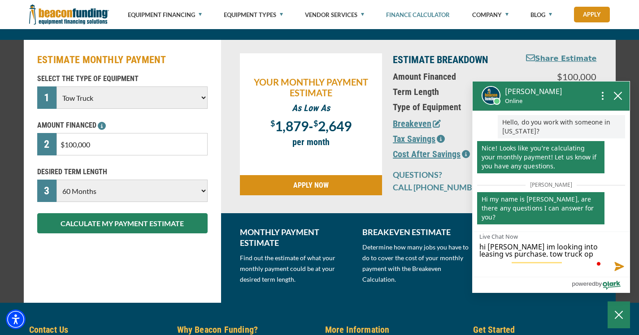
type textarea "hi logan im looking into leasing vs purchase. tow truck opt"
type textarea "hi logan im looking into leasing vs purchase. tow truck opti"
type textarea "hi logan im looking into leasing vs purchase. tow truck optio"
type textarea "hi logan im looking into leasing vs purchase. tow truck option"
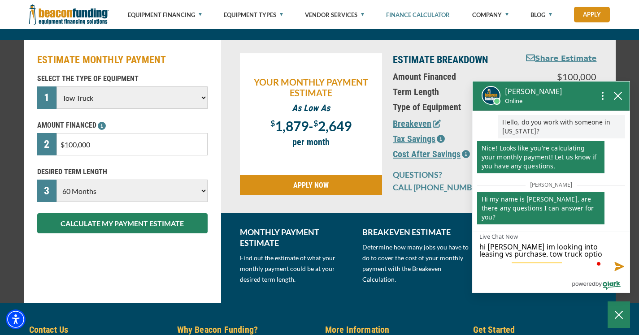
type textarea "hi logan im looking into leasing vs purchase. tow truck option"
type textarea "hi [PERSON_NAME] im looking into leasing vs purchase. tow truck options"
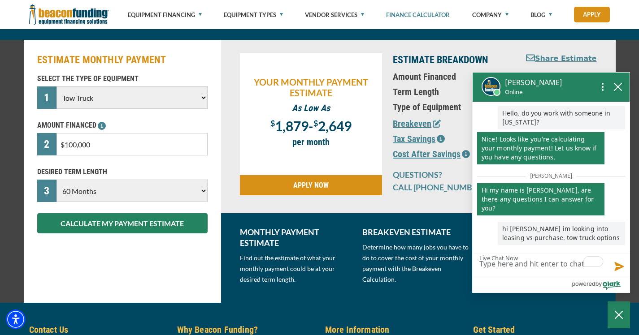
type textarea "w"
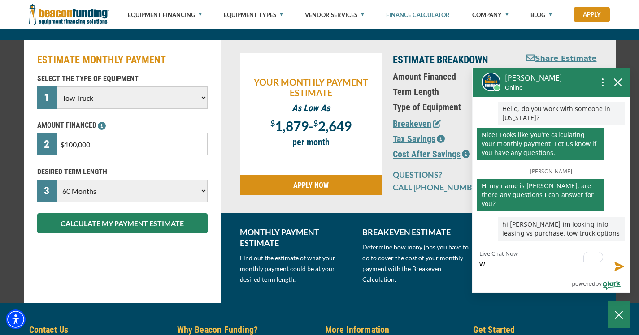
type textarea "wh"
type textarea "whi"
type textarea "whic"
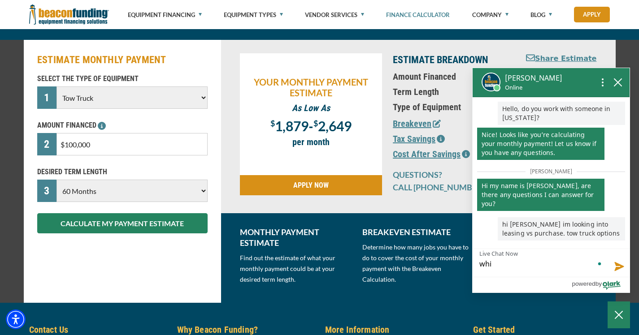
type textarea "whic"
type textarea "which"
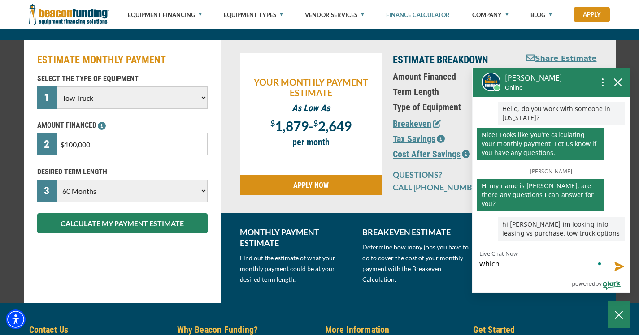
type textarea "which c"
type textarea "which co"
type textarea "which cou"
type textarea "which coul"
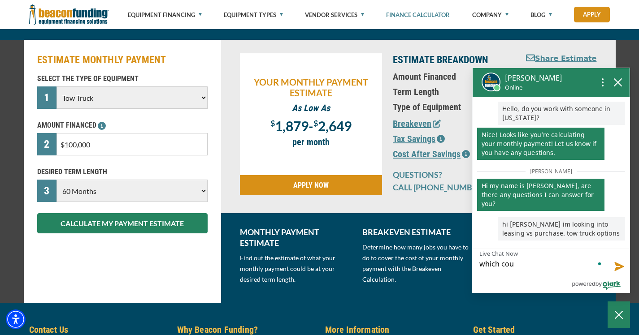
type textarea "which coul"
type textarea "which could"
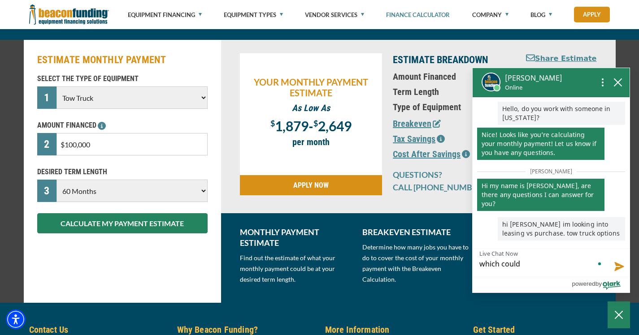
type textarea "which could b"
type textarea "which could be"
type textarea "which could be b"
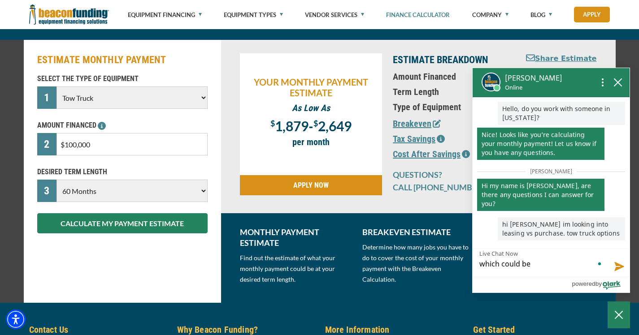
type textarea "which could be b"
type textarea "which could be be"
type textarea "which could be bet"
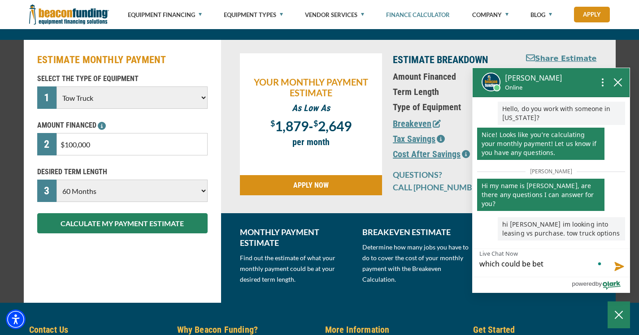
type textarea "which could be bett"
type textarea "which could be bette"
type textarea "which could be better"
type textarea "which could be better,"
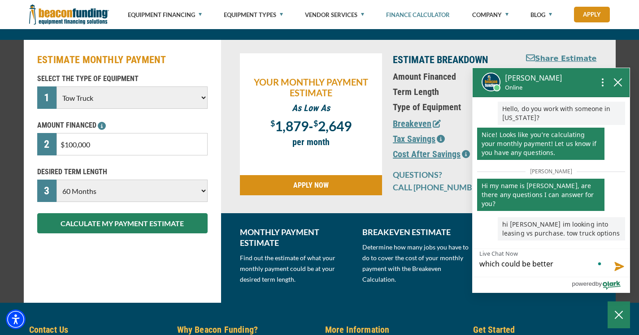
type textarea "which could be better,"
type textarea "which could be better, c"
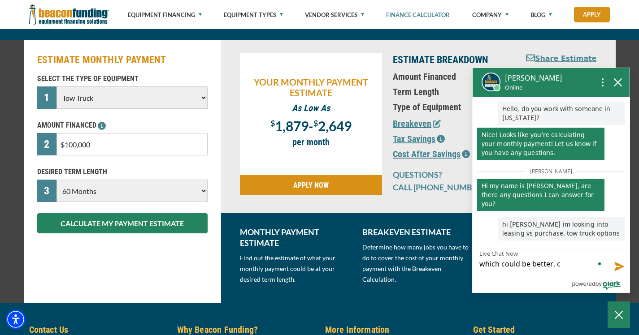
type textarea "which could be better, ch"
type textarea "which could be better, c"
type textarea "which could be better,"
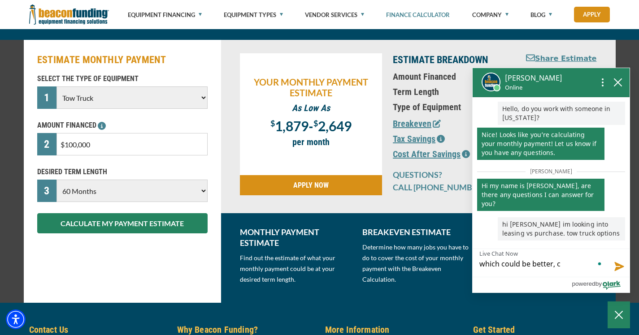
type textarea "which could be better,"
type textarea "which could be better, m"
type textarea "which could be better, mo"
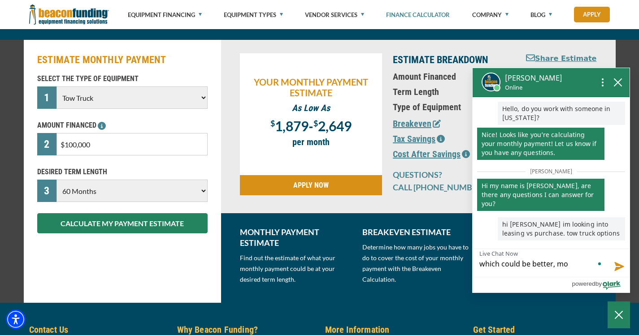
type textarea "which could be better, mor"
type textarea "which could be better, more"
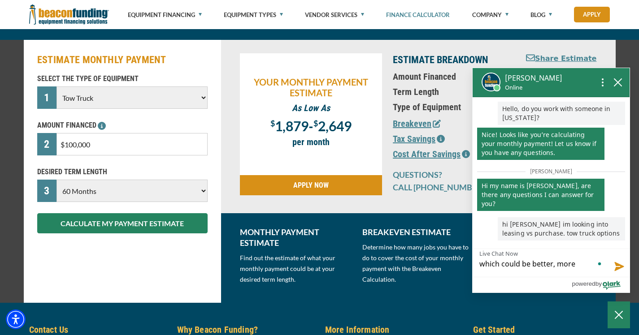
type textarea "which could be better, more"
type textarea "which could be better, more a"
type textarea "which could be better, more af"
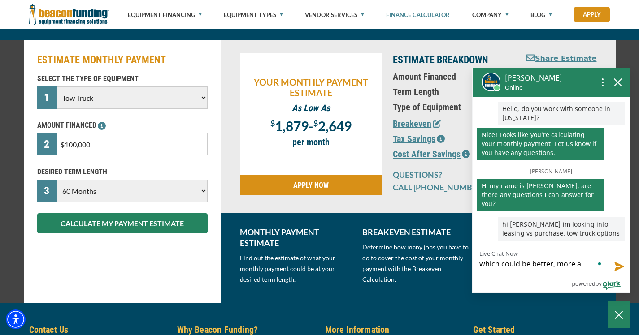
type textarea "which could be better, more af"
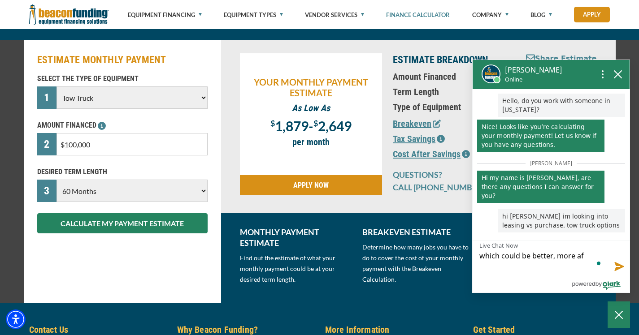
scroll to position [0, 0]
type textarea "which could be better, more aff"
type textarea "which could be better, more affo"
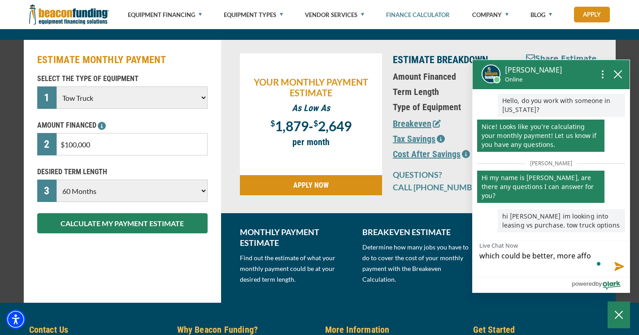
type textarea "which could be better, more affor"
type textarea "which could be better, more afford"
type textarea "which could be better, more afforda"
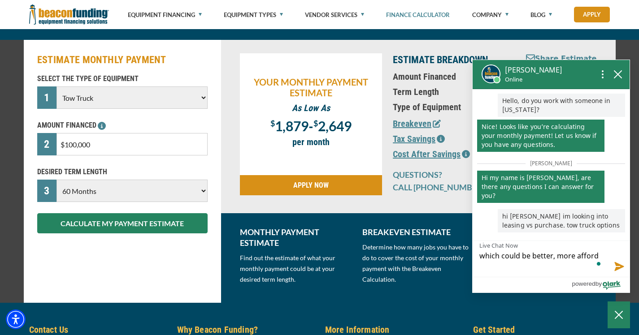
type textarea "which could be better, more afforda"
type textarea "which could be better, more affordab"
type textarea "which could be better, more affordabl"
type textarea "which could be better, more affordable"
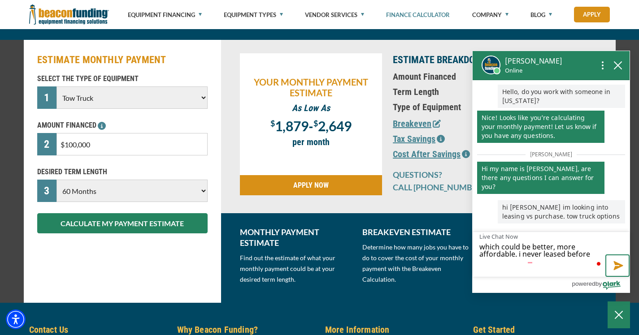
click at [620, 263] on button "Send message" at bounding box center [617, 266] width 24 height 22
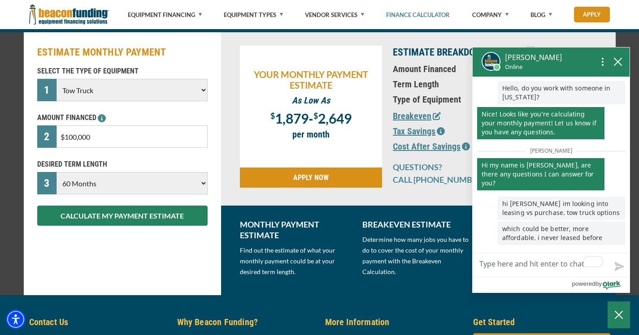
scroll to position [97, 0]
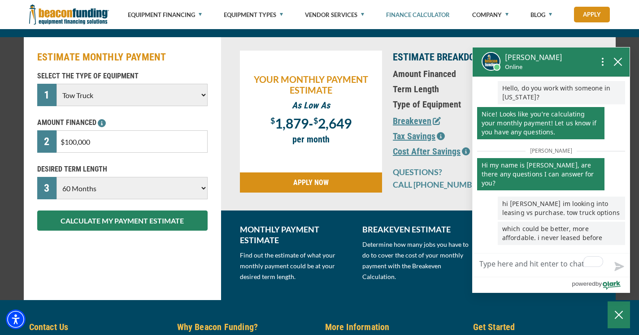
click at [182, 192] on select "Choose 36 Months 48 Months 60 Months 72 Months" at bounding box center [131, 188] width 151 height 22
click at [56, 177] on select "Choose 36 Months 48 Months 60 Months 72 Months" at bounding box center [131, 188] width 151 height 22
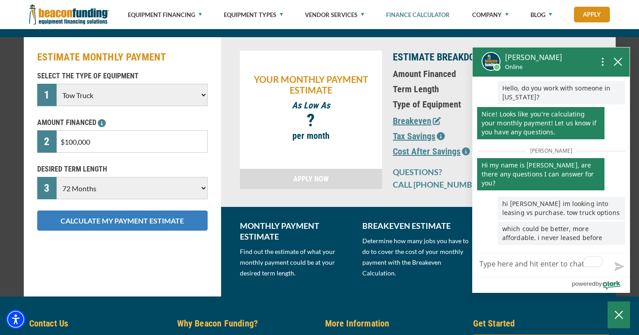
click at [162, 229] on button "CALCULATE MY PAYMENT ESTIMATE" at bounding box center [122, 221] width 170 height 20
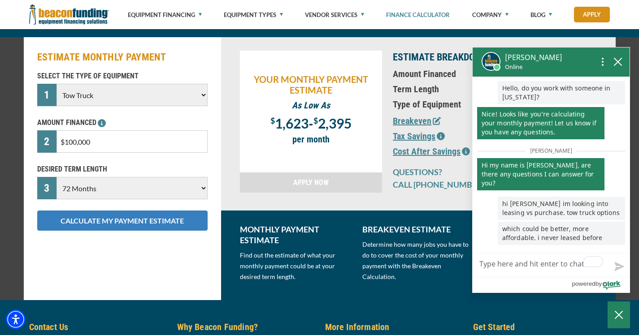
click at [168, 223] on button "CALCULATE MY PAYMENT ESTIMATE" at bounding box center [122, 221] width 170 height 20
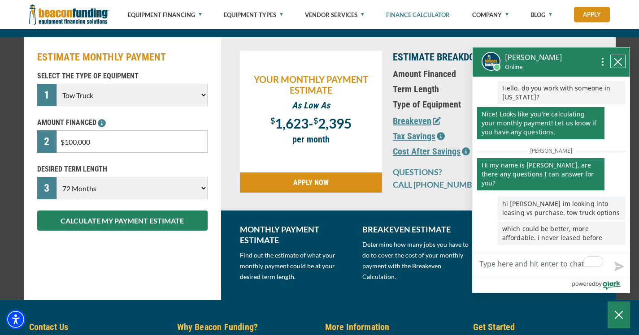
click at [612, 64] on button "close chatbox" at bounding box center [618, 61] width 14 height 13
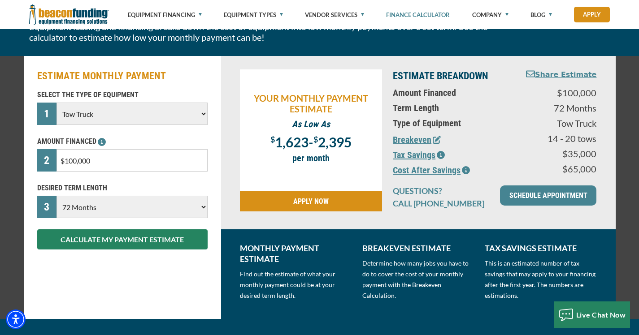
scroll to position [0, 0]
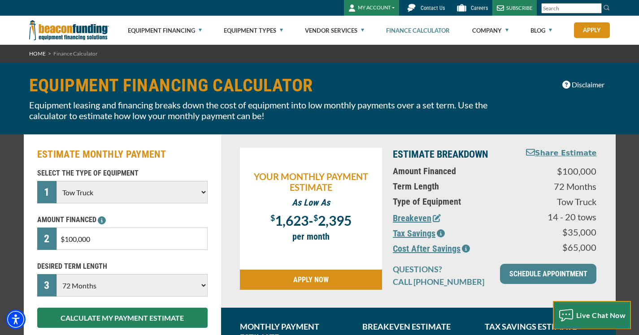
click at [585, 316] on span "Live Chat Now" at bounding box center [601, 315] width 50 height 9
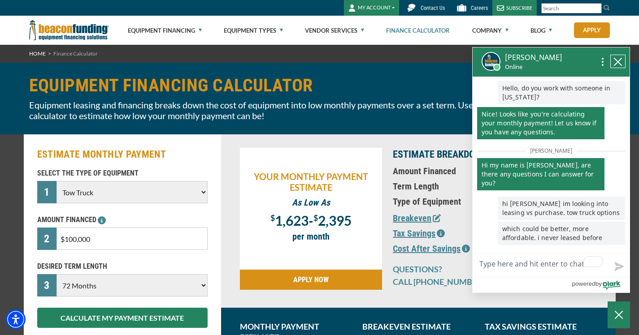
click at [618, 64] on icon "close chatbox" at bounding box center [617, 61] width 7 height 7
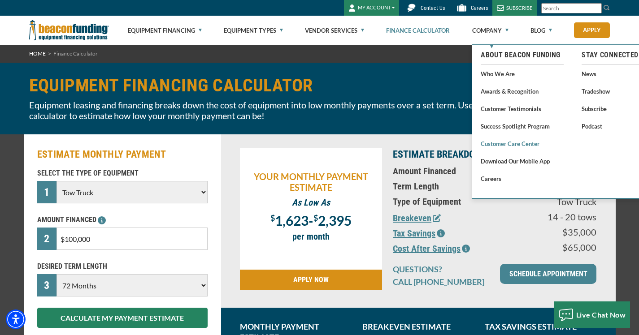
click at [502, 140] on link "Customer Care Center" at bounding box center [522, 143] width 83 height 11
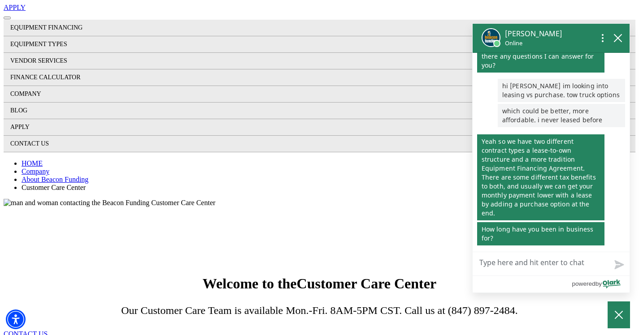
scroll to position [200, 0]
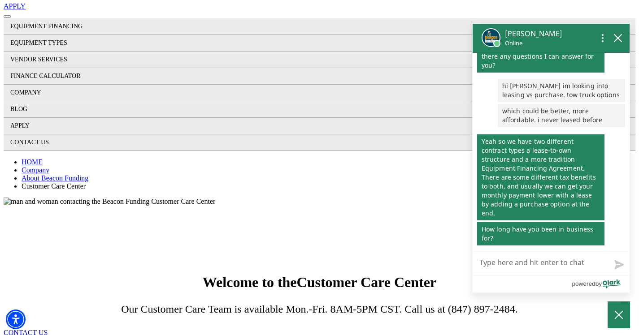
click at [501, 266] on textarea "Live Chat Now" at bounding box center [551, 263] width 157 height 23
type textarea "th"
type textarea "ths"
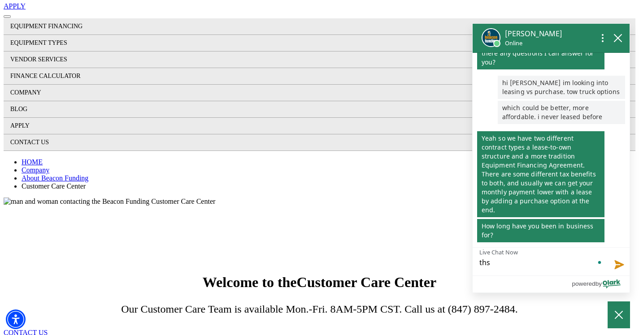
type textarea "thst"
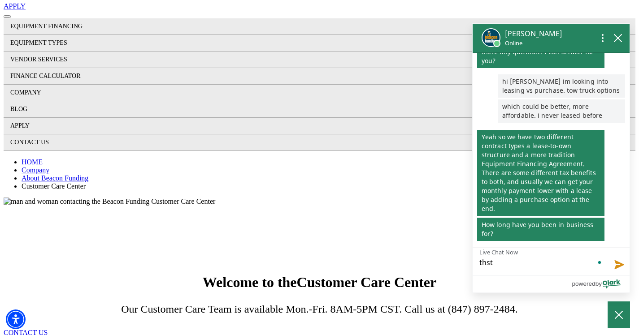
type textarea "ths"
type textarea "th"
type textarea "tht"
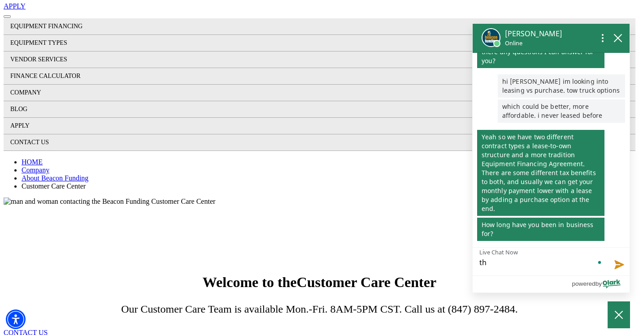
type textarea "tht"
type textarea "thts"
type textarea "tht"
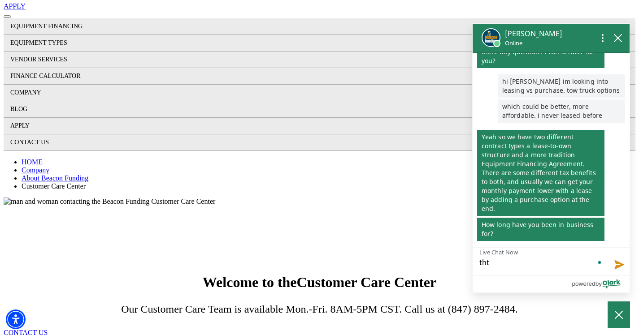
type textarea "th"
type textarea "tha"
type textarea "that"
type textarea "that'"
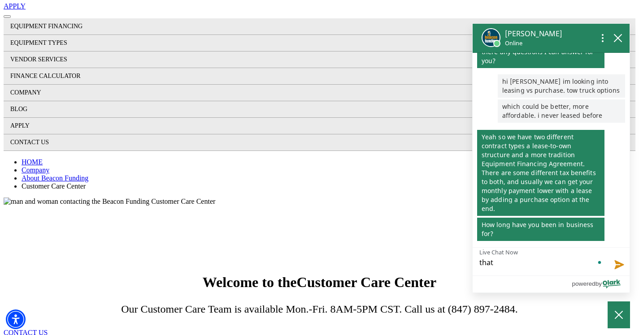
type textarea "that'"
type textarea "that's"
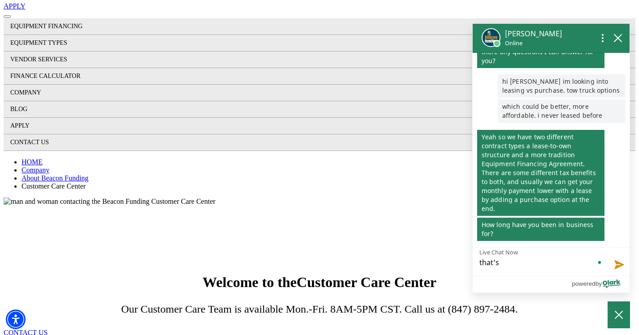
type textarea "that's t"
type textarea "that's th"
type textarea "that's the"
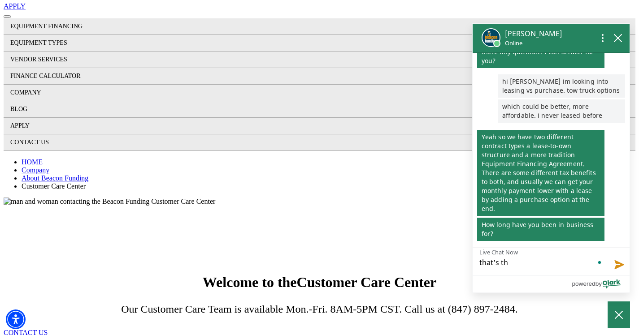
type textarea "that's the"
type textarea "that's the t"
type textarea "that's the th"
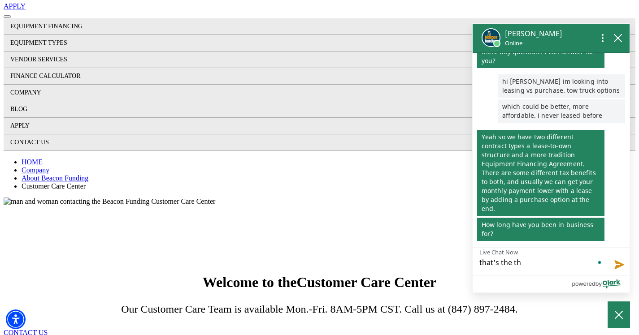
type textarea "that's the thi"
type textarea "that's the thin"
type textarea "that's the thing"
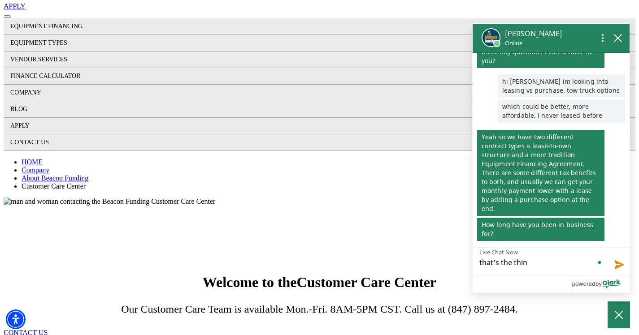
type textarea "that's the thing"
type textarea "that's the thing,"
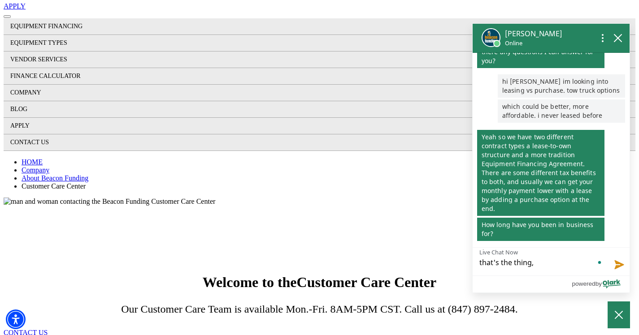
type textarea "that's the thing, n"
type textarea "that's the thing, ne"
type textarea "that's the thing, new"
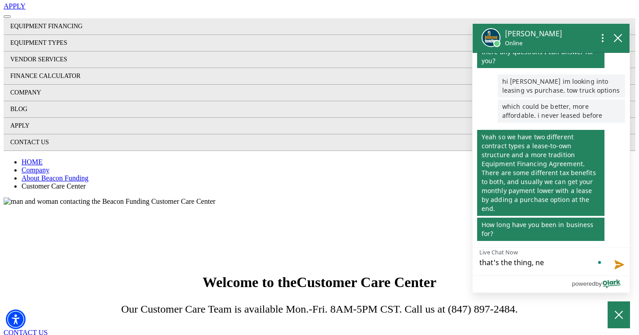
type textarea "that's the thing, new"
type textarea "that's the thing, new b"
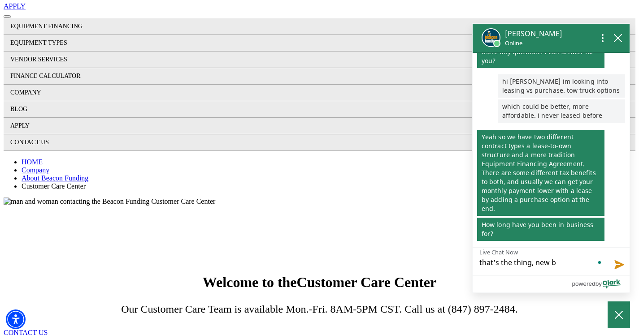
type textarea "that's the thing, new bu"
type textarea "that's the thing, new bus"
type textarea "that's the thing, new busi"
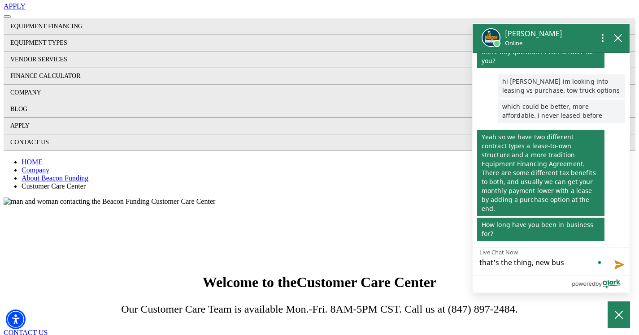
type textarea "that's the thing, new busi"
type textarea "that's the thing, new busin"
type textarea "that's the thing, new busine"
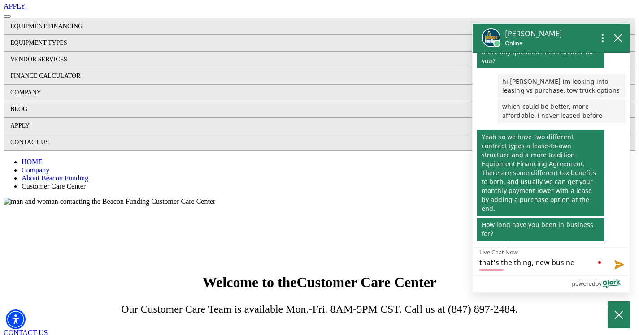
type textarea "that's the thing, new busines"
type textarea "that's the thing, new business"
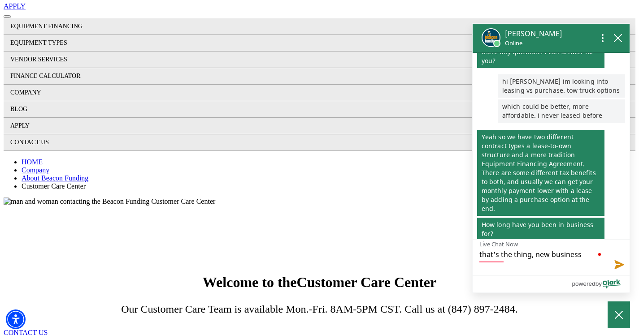
scroll to position [0, 0]
type textarea "that's the thing, new business"
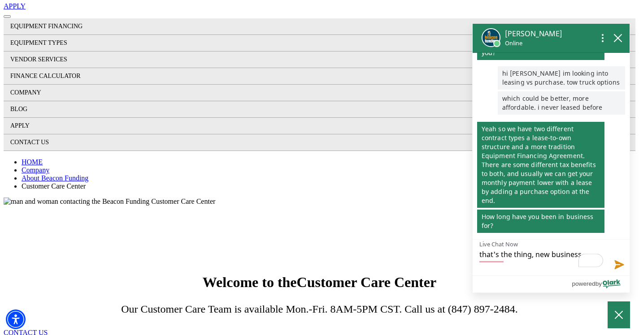
click at [527, 259] on textarea "that's the thing, new business" at bounding box center [551, 258] width 157 height 36
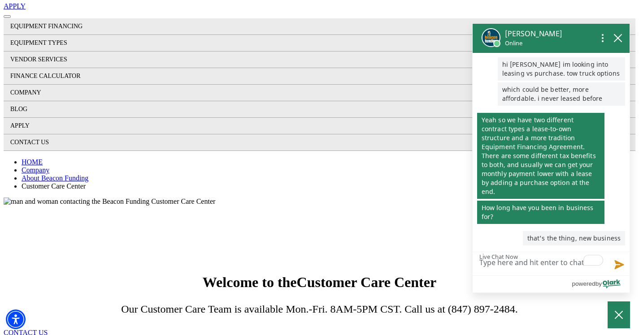
type textarea "s"
type textarea "st"
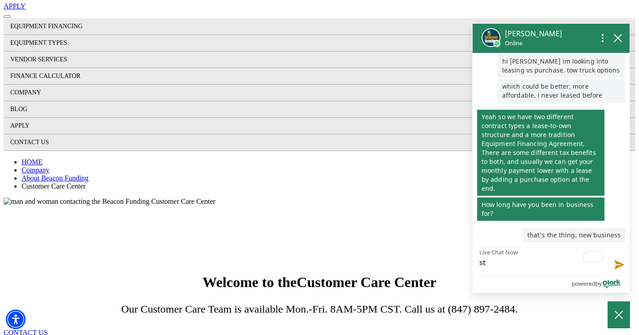
type textarea "sta"
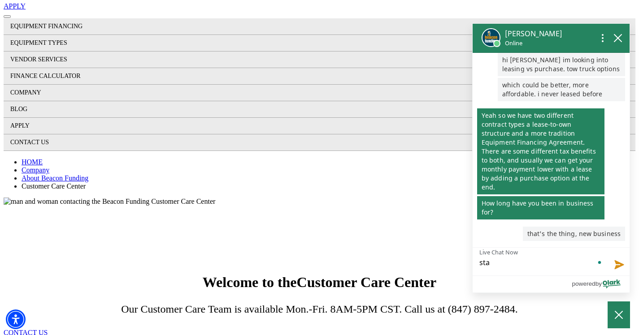
type textarea "star"
type textarea "start"
type textarea "starte"
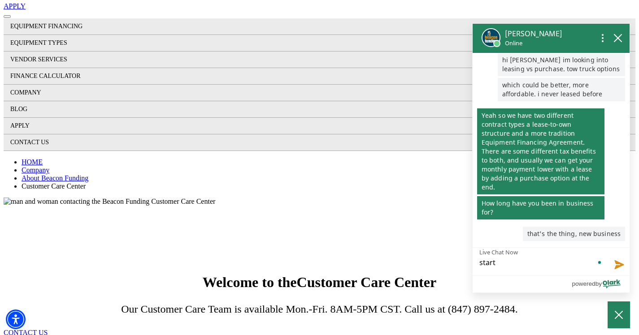
type textarea "starte"
type textarea "started"
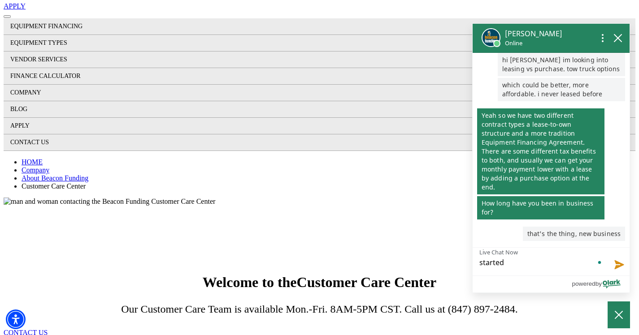
type textarea "started t"
type textarea "started th"
type textarea "started the"
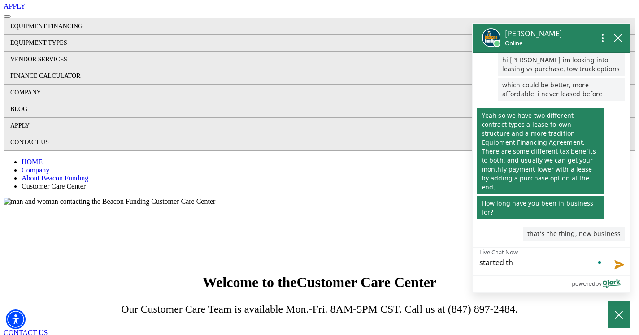
type textarea "started the"
type textarea "started the c"
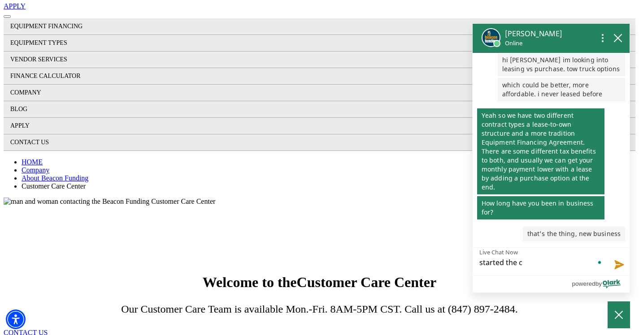
type textarea "started the co"
type textarea "started the com"
type textarea "started the comp"
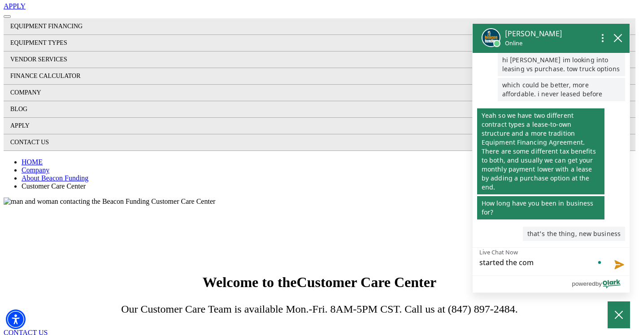
type textarea "started the comp"
type textarea "started the compa"
type textarea "started the compan"
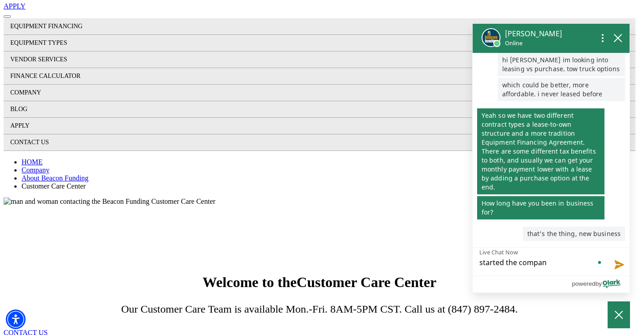
type textarea "started the company"
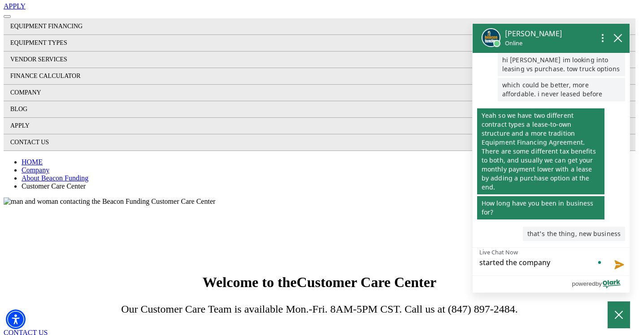
type textarea "started the company"
type textarea "started the company,"
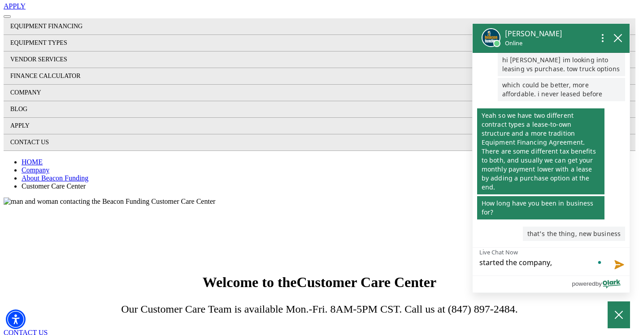
type textarea "started the company, b"
type textarea "started the company, be"
type textarea "started the company, bee"
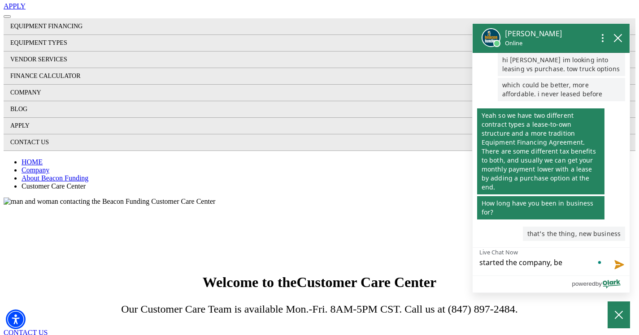
type textarea "started the company, bee"
type textarea "started the company, been"
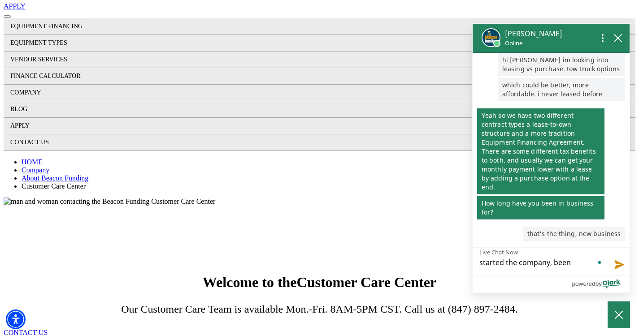
type textarea "started the company, been a"
type textarea "started the company, been a d"
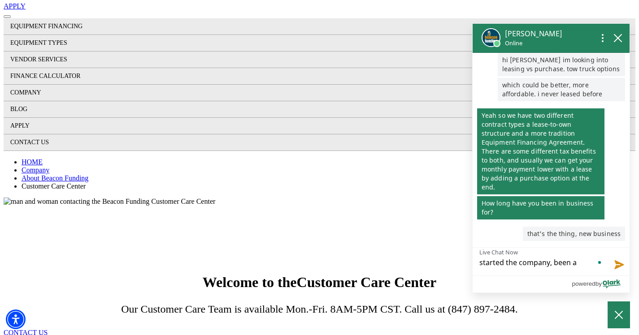
type textarea "started the company, been a d"
type textarea "started the company, been a dr"
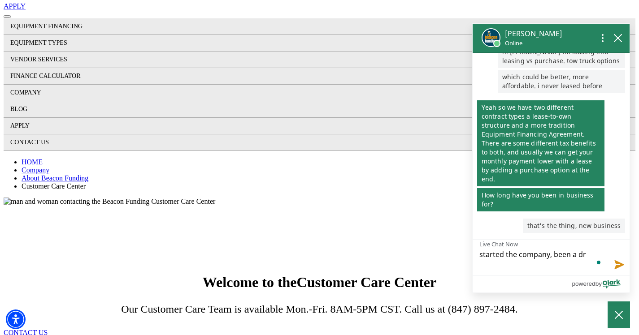
type textarea "started the company, been a dri"
type textarea "started the company, been a driv"
type textarea "started the company, been a drive"
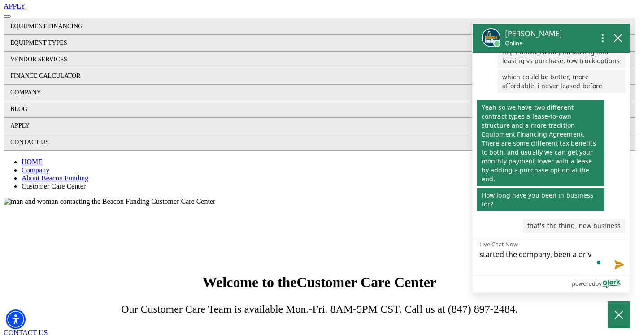
type textarea "started the company, been a drive"
type textarea "started the company, been a driver"
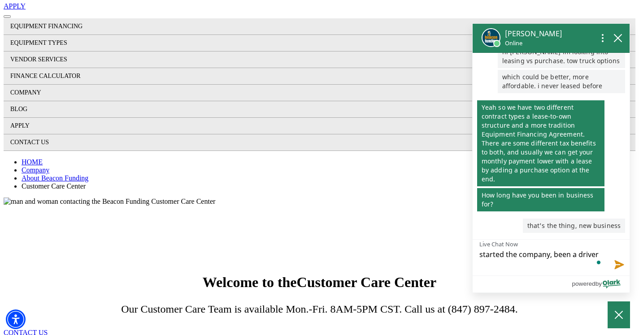
type textarea "started the company, been a driver f"
type textarea "started the company, been a driver fo"
type textarea "started the company, been a driver for"
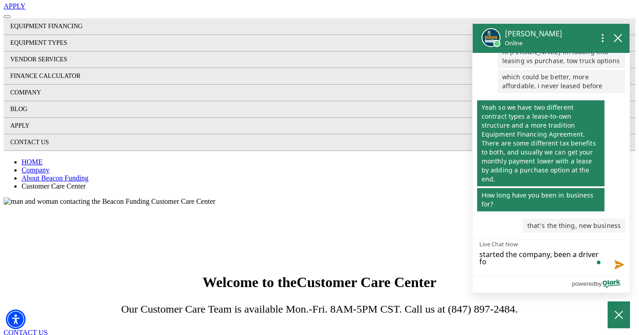
type textarea "started the company, been a driver for"
type textarea "started the company, been a driver for y"
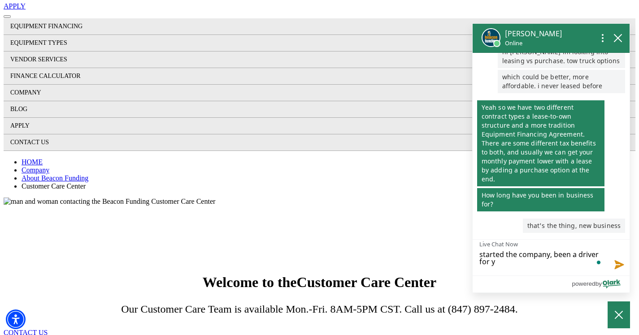
type textarea "started the company, been a driver for"
type textarea "started the company, been a driver for y"
type textarea "started the company, been a driver for ye"
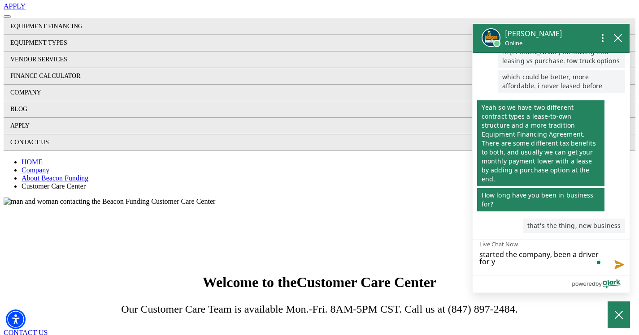
type textarea "started the company, been a driver for ye"
type textarea "started the company, been a driver for yea"
type textarea "started the company, been a driver for year"
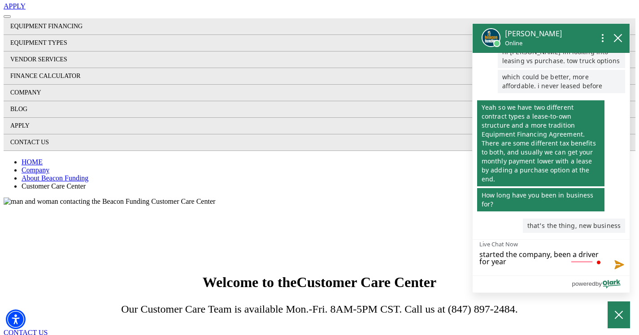
type textarea "started the company, been a driver for years"
type textarea "started the company, been a driver for years t"
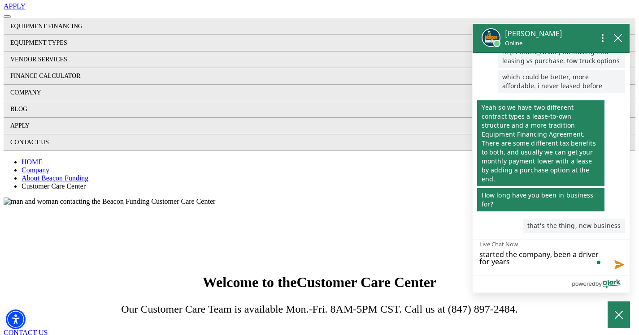
type textarea "started the company, been a driver for years t"
type textarea "started the company, been a driver for years th"
type textarea "started the company, been a driver for years tho"
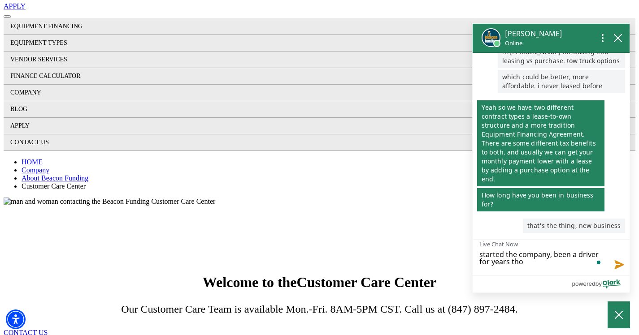
type textarea "started the company, been a driver for years thou"
type textarea "started the company, been a driver for years thoug"
type textarea "started the company, been a driver for years though"
click at [568, 256] on textarea "started the company, been a driver for years though" at bounding box center [551, 258] width 157 height 36
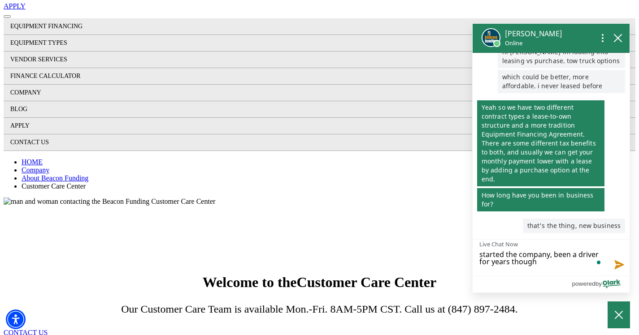
type textarea "started the company , been a driver for years though"
type textarea "started the company 2, been a driver for years though"
type textarea "started the company 2 , been a driver for years though"
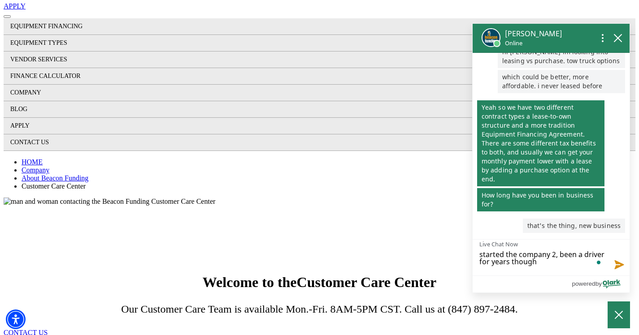
type textarea "started the company 2 , been a driver for years though"
type textarea "started the company 2 d, been a driver for years though"
type textarea "started the company 2 da, been a driver for years though"
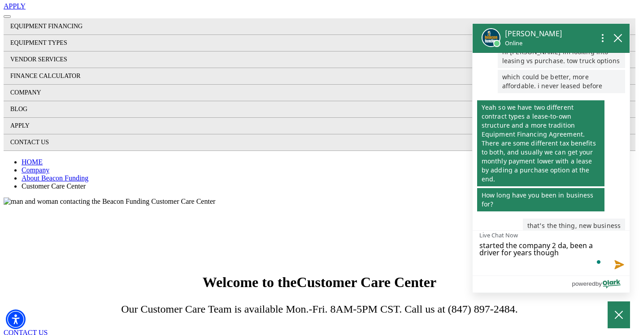
scroll to position [137, 0]
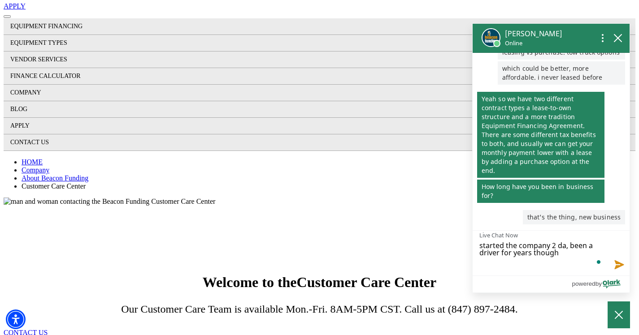
type textarea "started the company 2 day, been a driver for years though"
type textarea "started the company 2 days, been a driver for years though"
type textarea "started the company 2 days , been a driver for years though"
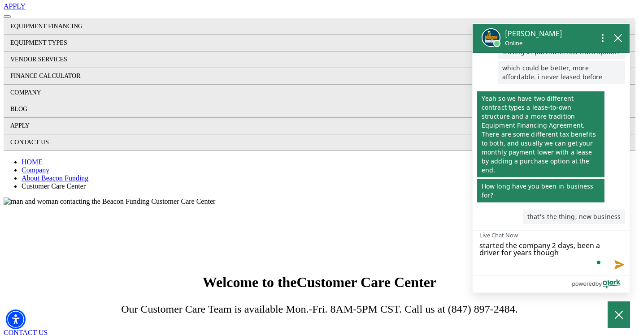
type textarea "started the company 2 days , been a driver for years though"
type textarea "started the company 2 days a, been a driver for years though"
type textarea "started the company 2 days ag, been a driver for years though"
click at [522, 265] on textarea "Started the company 2 days ago, been a driver for years though" at bounding box center [551, 253] width 157 height 45
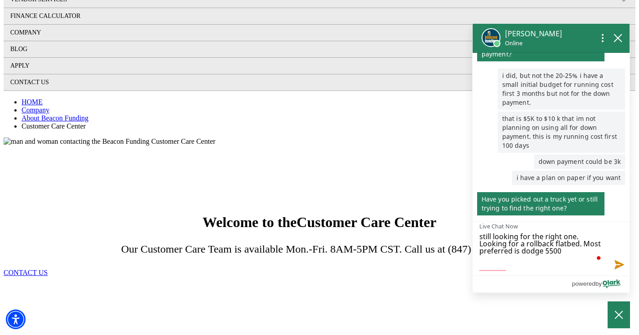
scroll to position [384, 0]
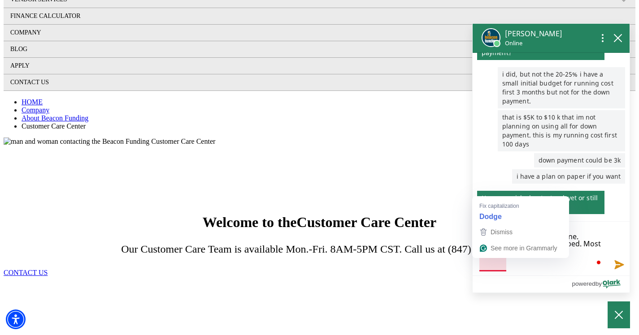
click at [495, 264] on textarea "still looking for the right one. Looking for a rollback flatbed. Most preferred…" at bounding box center [551, 249] width 157 height 54
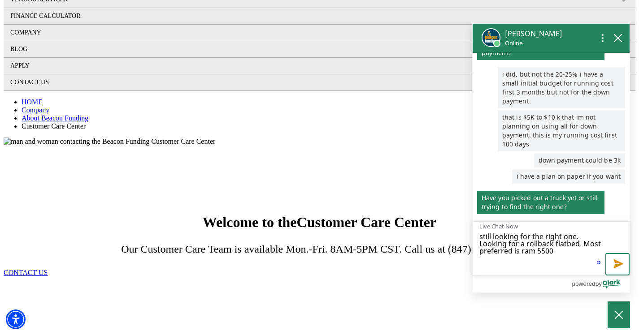
click at [616, 266] on button "Send message" at bounding box center [617, 264] width 24 height 22
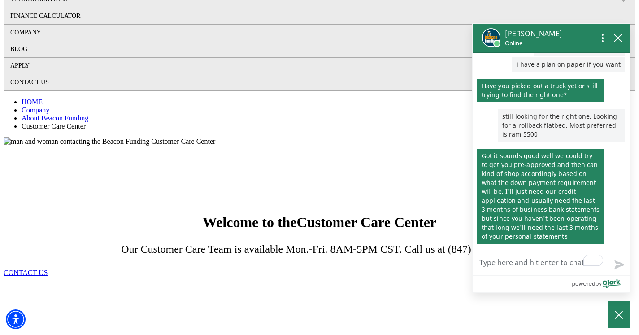
scroll to position [530, 0]
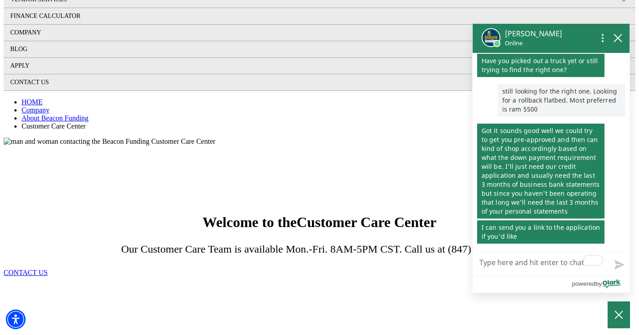
click at [525, 265] on textarea "Live Chat Now" at bounding box center [551, 263] width 157 height 23
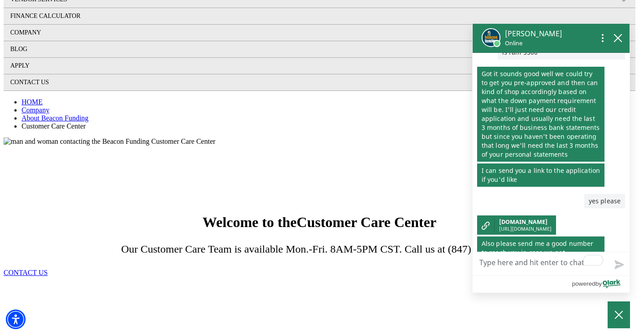
scroll to position [612, 0]
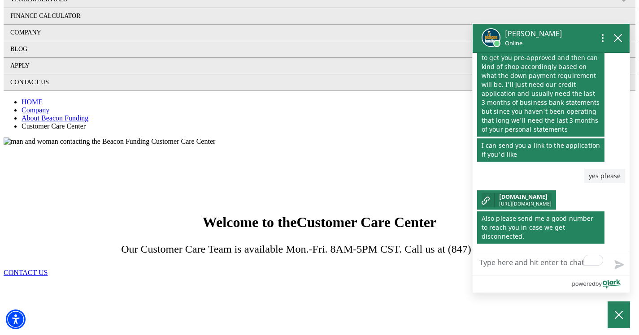
click at [548, 196] on span "beaconfunding.com" at bounding box center [525, 197] width 52 height 8
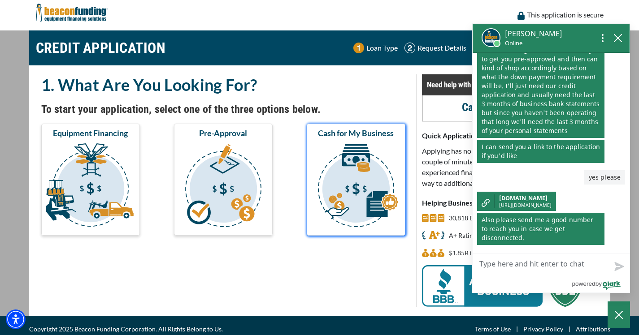
scroll to position [2, 0]
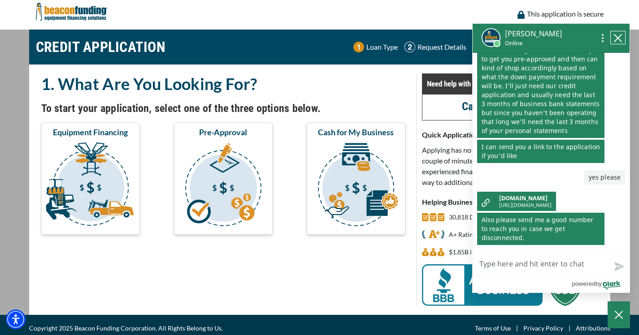
click at [614, 35] on icon "close chatbox" at bounding box center [617, 38] width 7 height 7
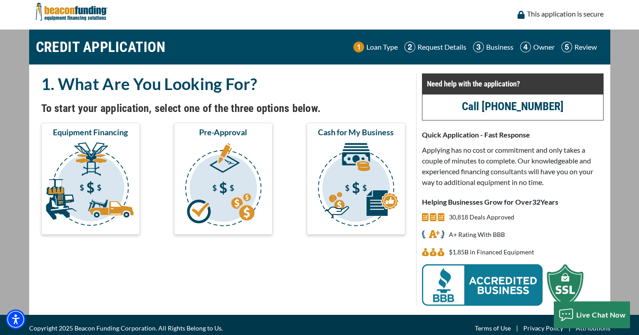
scroll to position [10, 0]
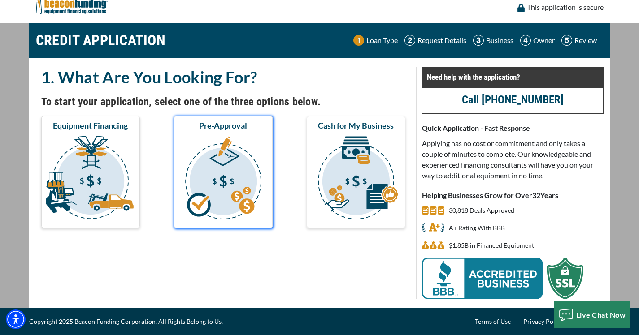
click at [259, 151] on img "submit" at bounding box center [223, 180] width 95 height 90
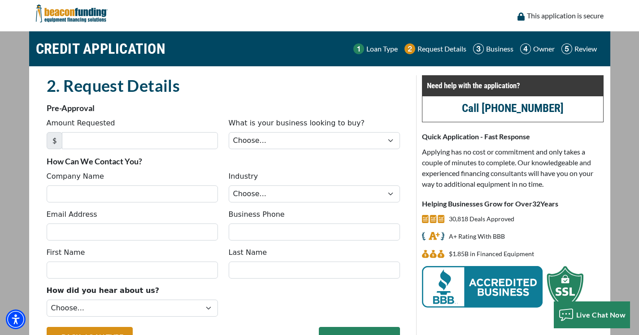
scroll to position [588, 0]
click at [283, 148] on select "Choose... Backhoe Boom/Bucket Truck Chipper Commercial Mower Crane DTG/DTF Prin…" at bounding box center [314, 140] width 171 height 17
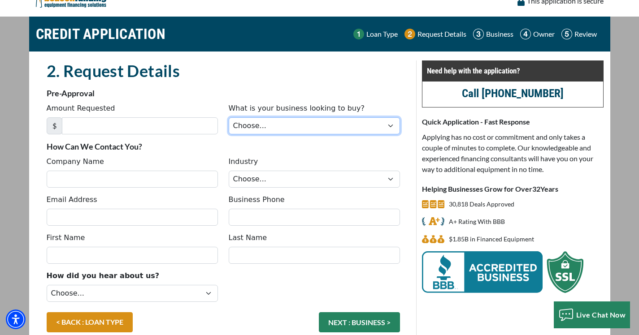
scroll to position [0, 0]
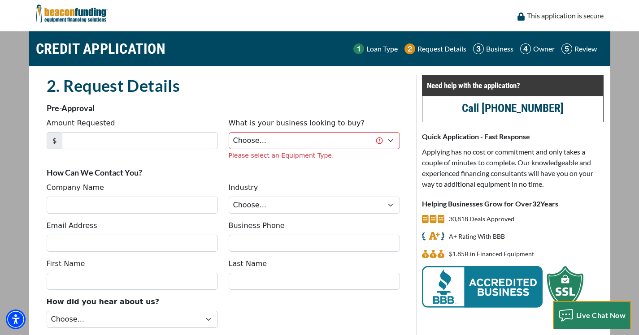
click at [590, 318] on span "Live Chat Now" at bounding box center [601, 315] width 50 height 9
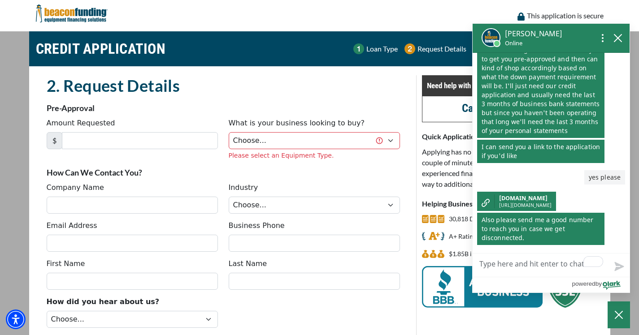
click at [541, 268] on textarea "Live Chat Now" at bounding box center [551, 265] width 157 height 23
type textarea "m"
type textarea "my"
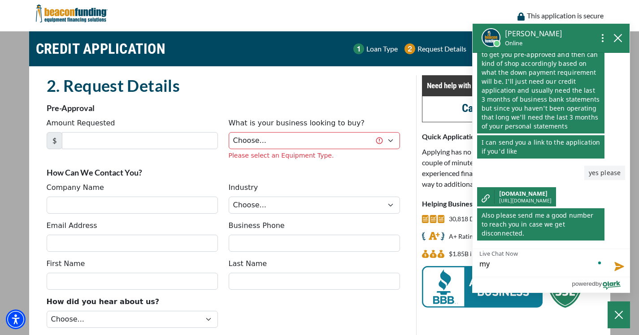
type textarea "my"
type textarea "my n"
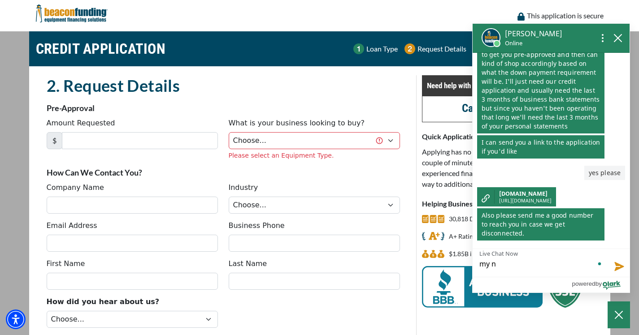
type textarea "my nu"
type textarea "my num"
type textarea "my numb"
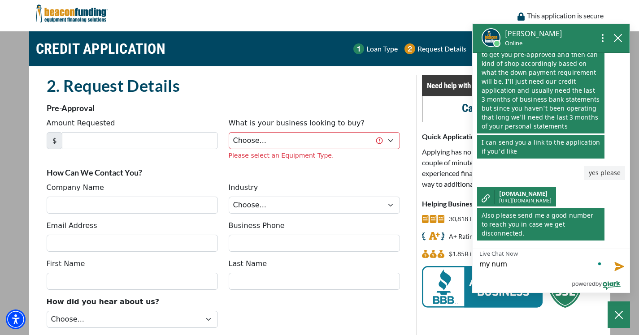
type textarea "my numb"
type textarea "my numbe"
type textarea "my number"
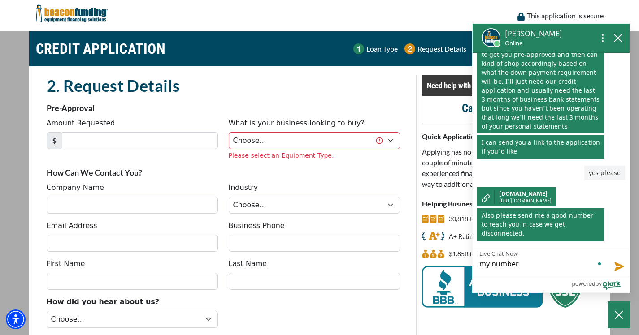
type textarea "my number"
type textarea "my number 7"
type textarea "my number 70"
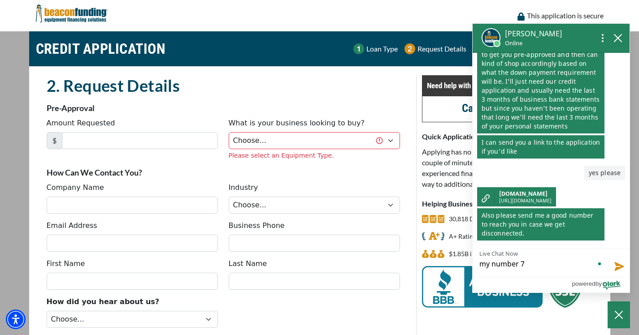
type textarea "my number 70"
type textarea "my number 703"
type textarea "my number 703-"
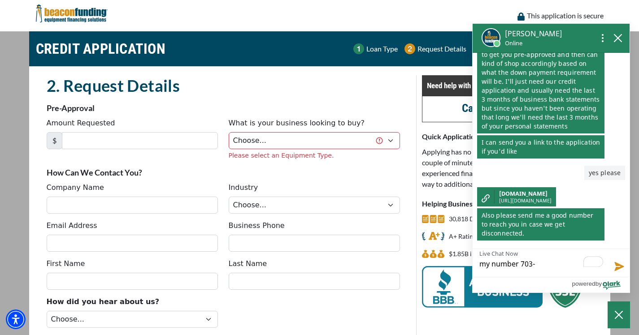
type textarea "my number 703-5"
type textarea "my number 703-58"
type textarea "my number 703-582"
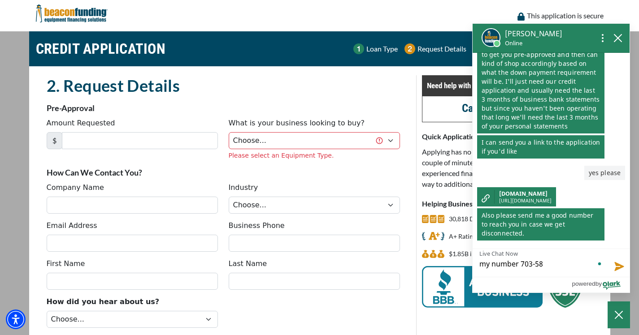
type textarea "my number 703-582"
type textarea "my number 703-582-"
type textarea "my number [PHONE_NUMBER]"
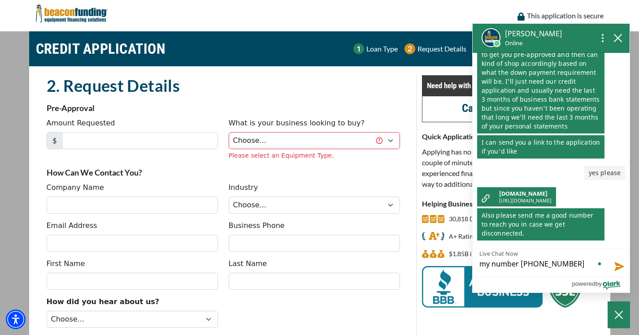
type textarea "my number [PHONE_NUMBER]"
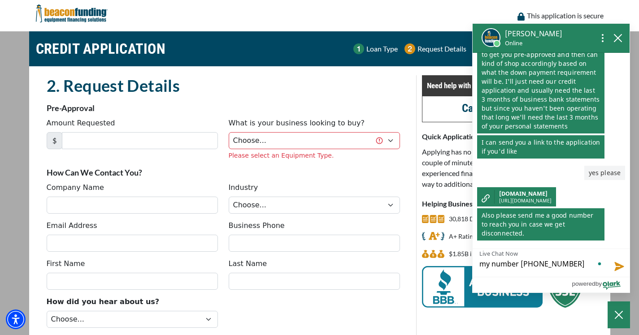
type textarea "my number [PHONE_NUMBER]"
type textarea "my number [PHONE_NUMBER] ("
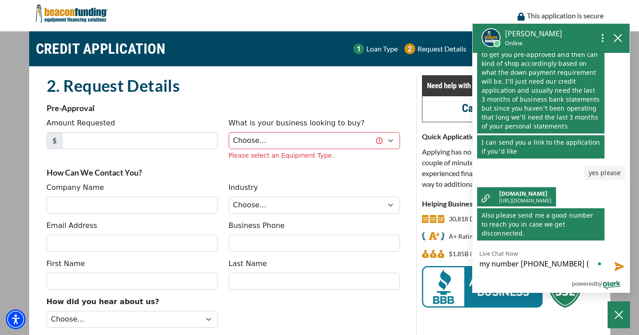
type textarea "my number [PHONE_NUMBER] (y"
type textarea "my number [PHONE_NUMBER] (ye"
type textarea "my number [PHONE_NUMBER] (yen"
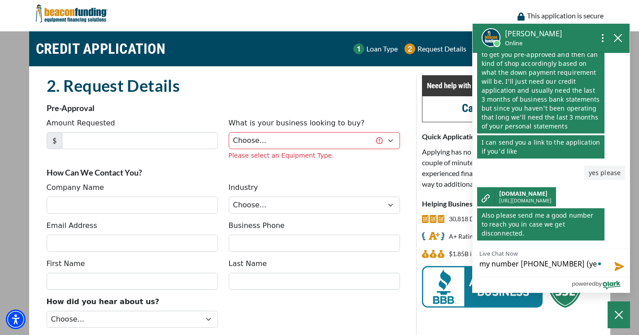
type textarea "my number [PHONE_NUMBER] (yen"
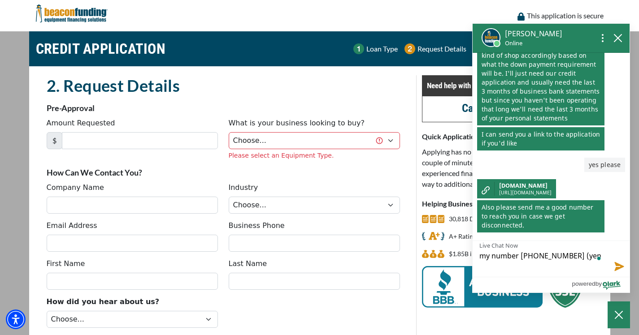
type textarea "my number 703-582-8301 (yena"
type textarea "my number 703-582-8301 (yenal"
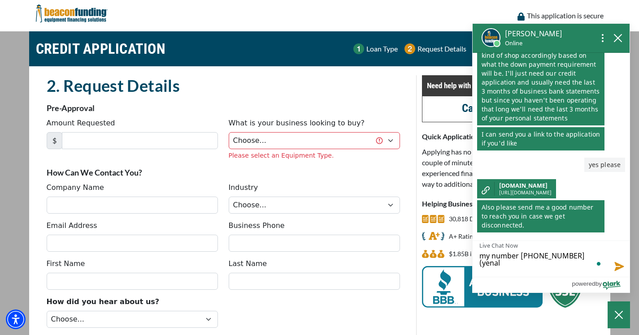
type textarea "my number 703-582-8301 (yenall"
type textarea "my number 703-582-8301 (yenal"
type textarea "my number 703-582-8301 (yena"
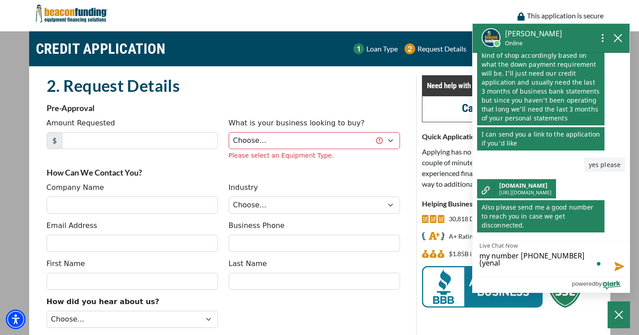
type textarea "my number 703-582-8301 (yena"
type textarea "my number 703-582-8301 (yenaa"
type textarea "my number 703-582-8301 (yenaal"
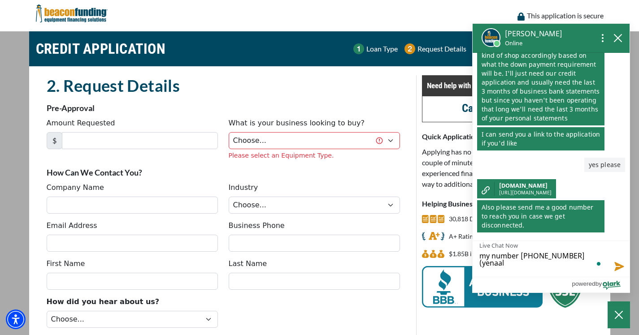
type textarea "my number 703-582-8301 (yenaal("
type textarea "my number 703-582-8301 (yenaal"
type textarea "my number 703-582-8301 (yenaal)"
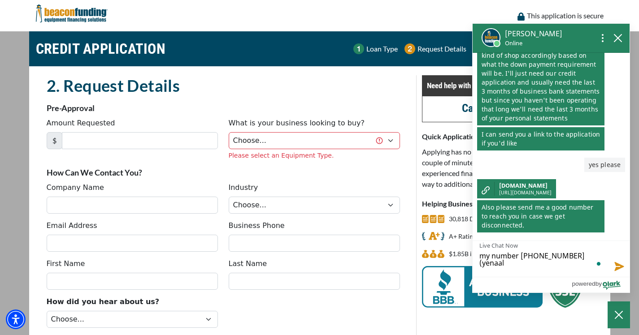
type textarea "my number 703-582-8301 (yenaal)"
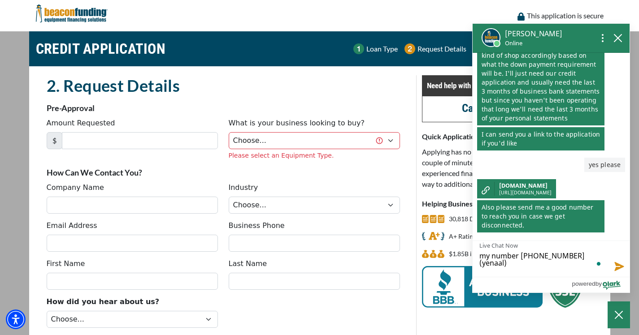
type textarea "my number 703-582-8301 (yenaal"
type textarea "my number 703-582-8301 (yenaa"
type textarea "my number 703-582-8301 (yena"
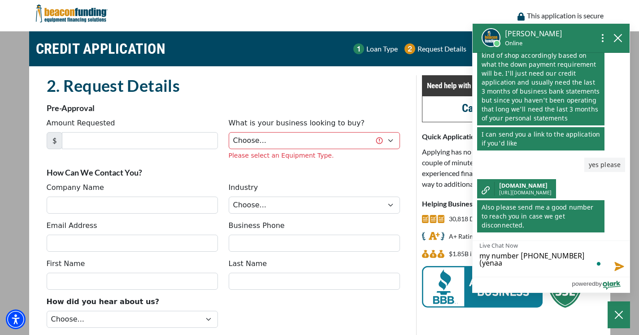
type textarea "my number 703-582-8301 (yena"
type textarea "my number 703-582-8301 (yenaa"
type textarea "my number 703-582-8301 (yena"
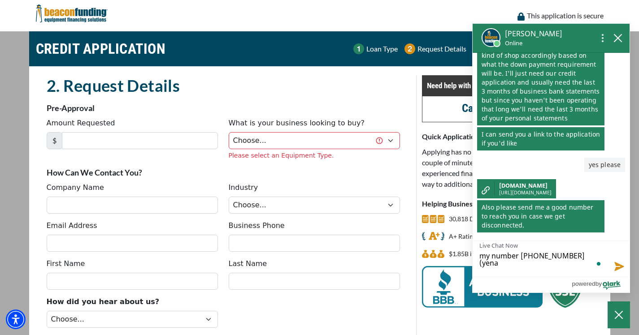
type textarea "my number 703-582-8301 (yenal"
type textarea "my number 703-582-8301 (yenal)"
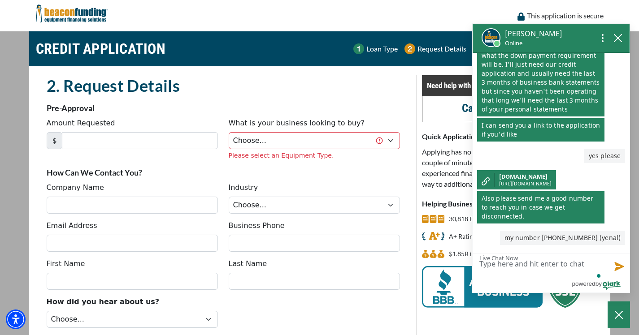
scroll to position [634, 0]
type textarea "i"
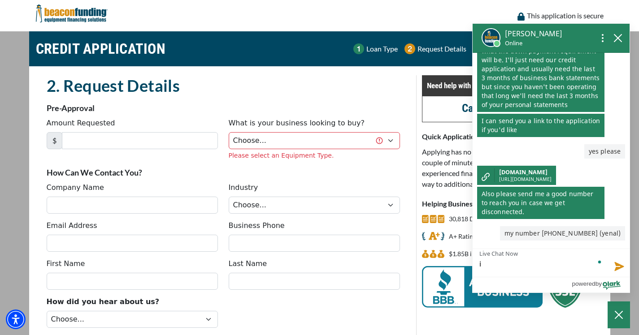
scroll to position [638, 0]
type textarea "i n"
type textarea "i ne"
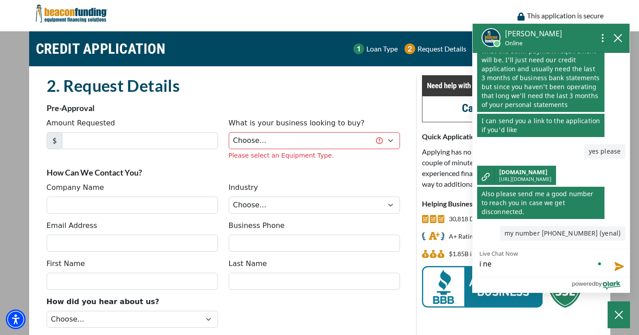
type textarea "i nee"
type textarea "i need"
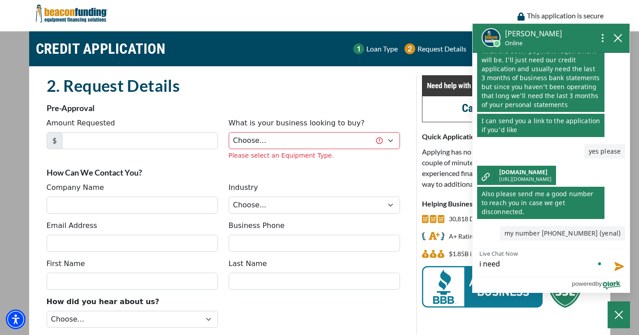
type textarea "i need"
type textarea "i need t"
type textarea "i need to"
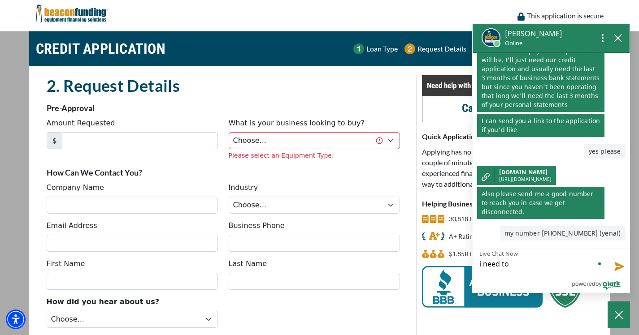
type textarea "i need to"
type textarea "i need to r"
type textarea "i need to"
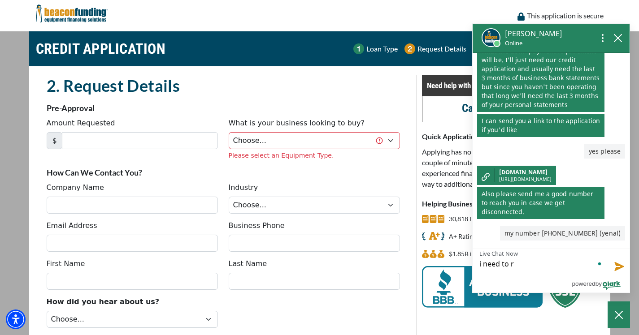
type textarea "i need to"
type textarea "i need t"
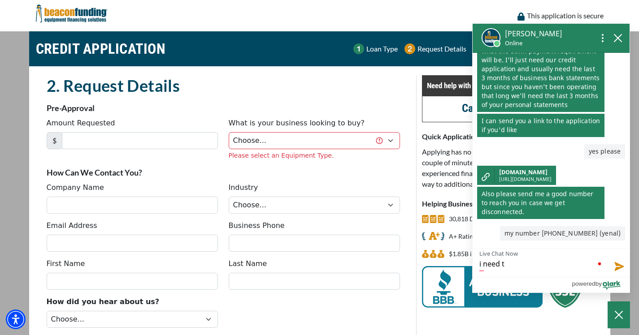
type textarea "i need"
type textarea "i nee"
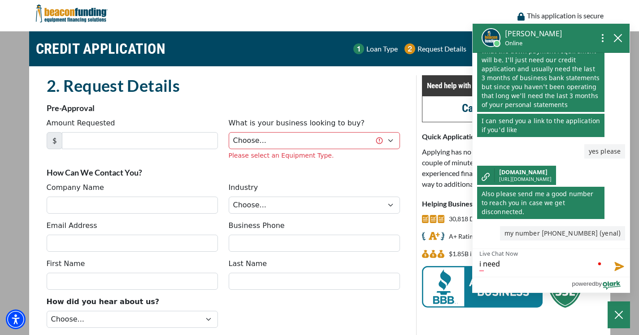
type textarea "i nee"
type textarea "i ne"
type textarea "i n"
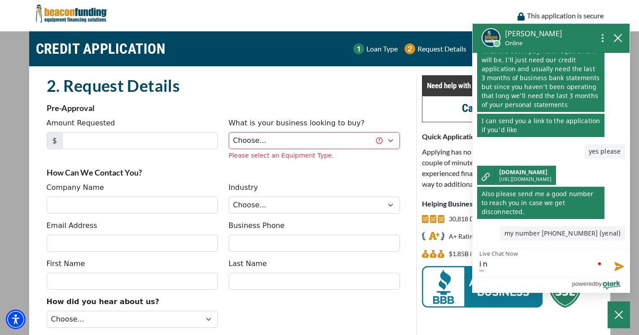
type textarea "i"
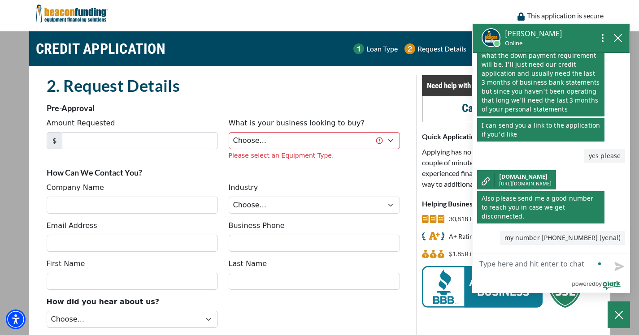
type textarea "w"
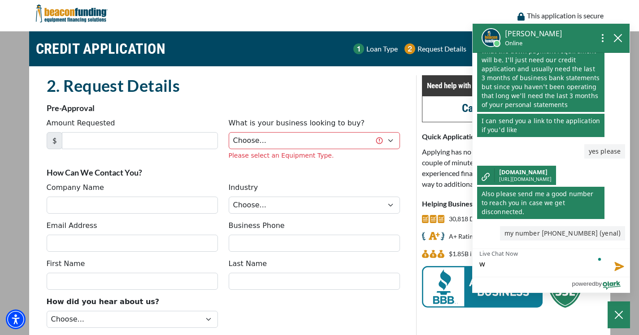
type textarea "wi"
type textarea "w"
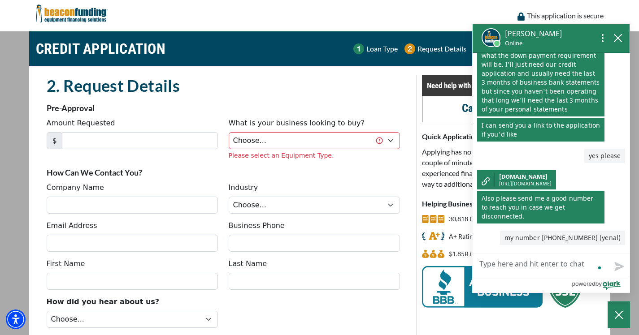
type textarea "i"
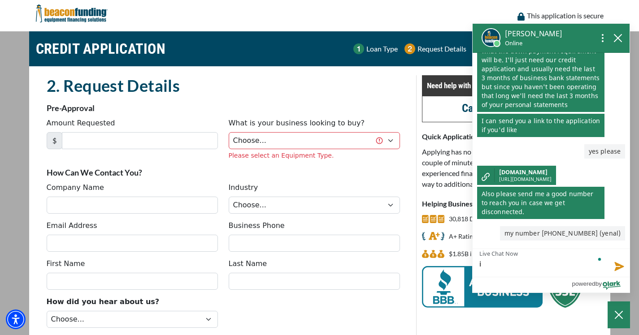
type textarea "i"
type textarea "i w"
type textarea "i wl"
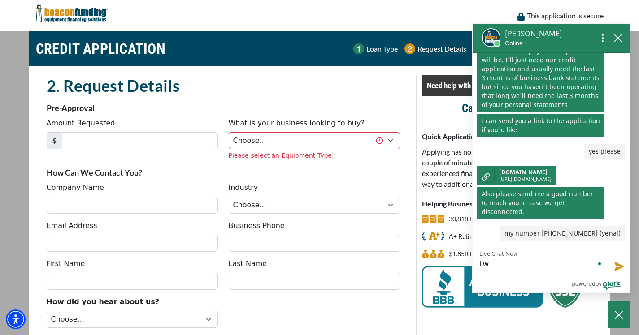
type textarea "i wl"
type textarea "i wll"
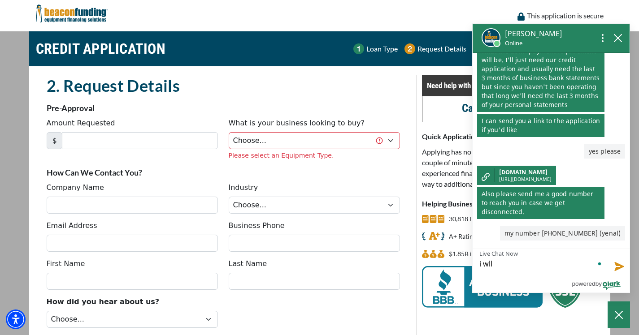
type textarea "i wll"
type textarea "i wl"
type textarea "i w"
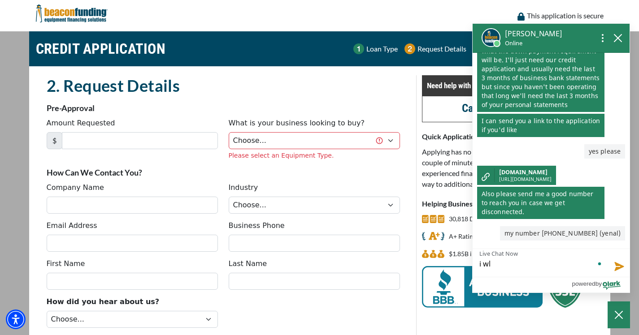
type textarea "i w"
type textarea "i wi"
type textarea "i wil"
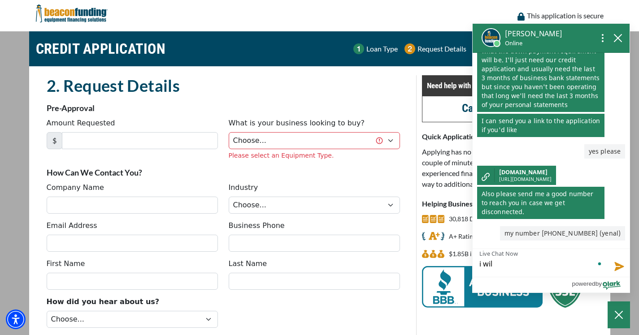
type textarea "i will"
type textarea "i will f"
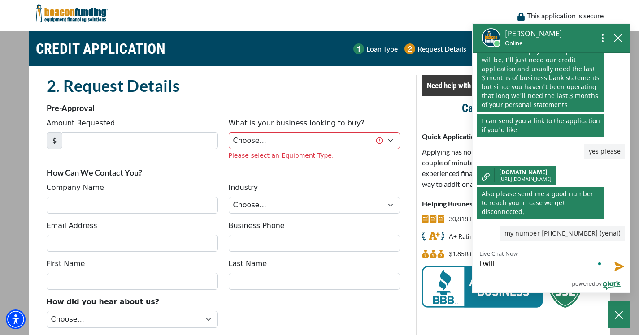
type textarea "i will f"
type textarea "i will fi"
type textarea "i will fil"
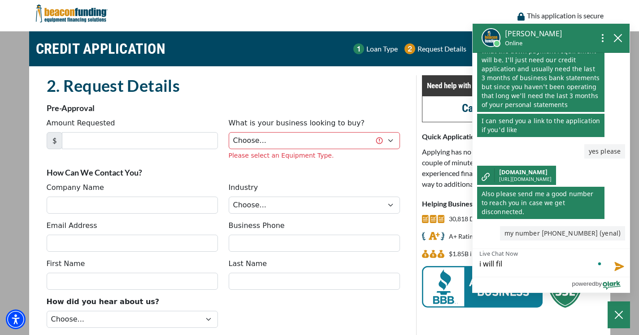
type textarea "i will fill"
type textarea "i will fill t"
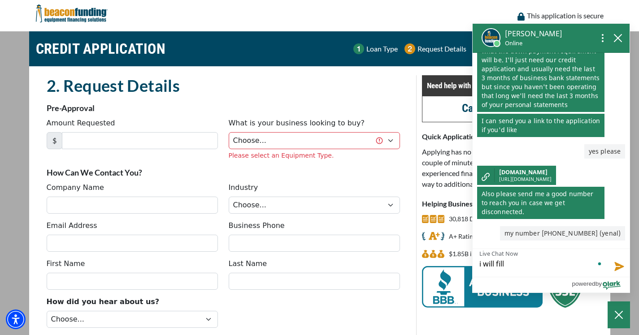
type textarea "i will fill t"
type textarea "i will fill th"
type textarea "i will fill thi"
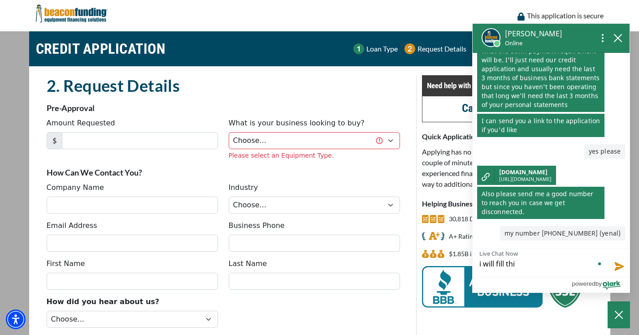
type textarea "i will fill this"
type textarea "i will fill this a"
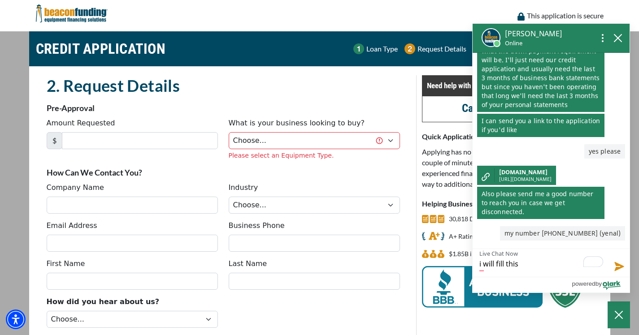
type textarea "i will fill this a"
type textarea "i will fill this ap"
type textarea "i will fill this app"
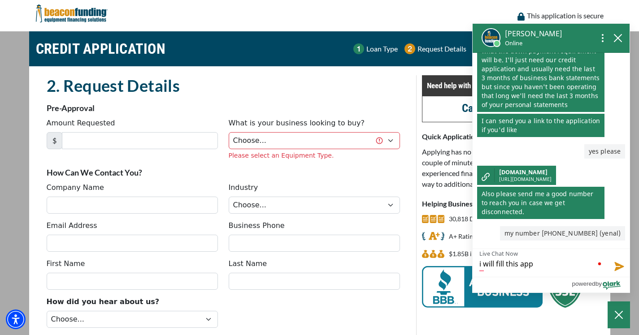
type textarea "i will fill this appl"
type textarea "i will fill this appli"
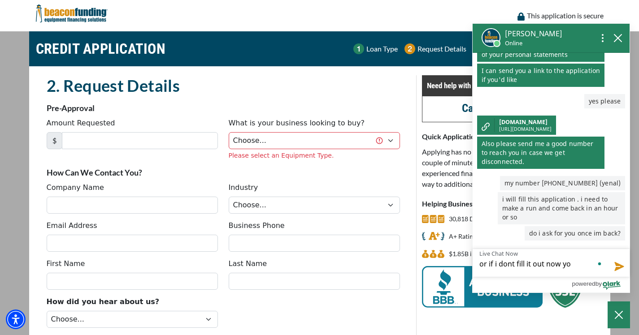
scroll to position [719, 0]
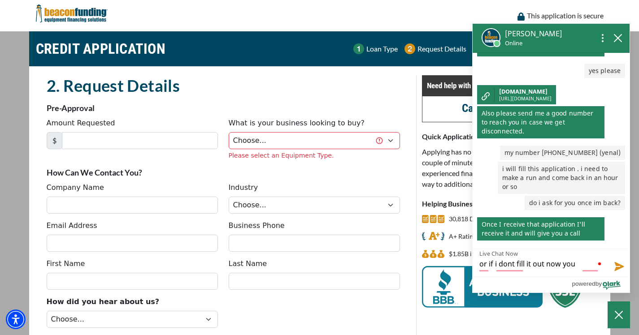
click at [547, 265] on textarea "or if i dont fill it out now you" at bounding box center [551, 263] width 157 height 28
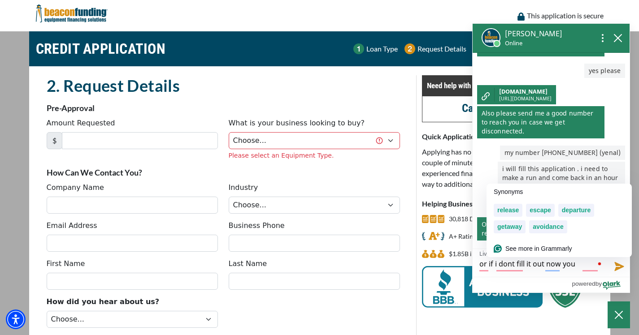
click at [547, 265] on textarea "or if i dont fill it out now you" at bounding box center [551, 263] width 157 height 28
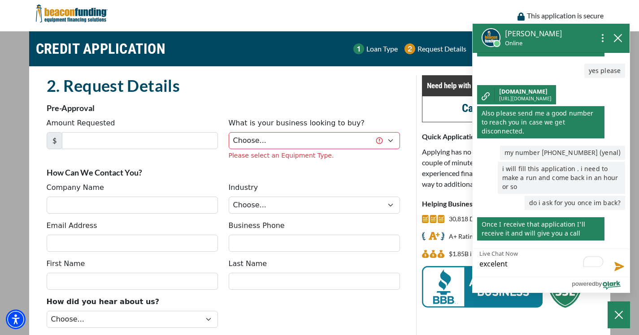
click at [545, 265] on textarea "excelent" at bounding box center [551, 263] width 157 height 28
click at [618, 267] on button "Send message" at bounding box center [617, 266] width 24 height 22
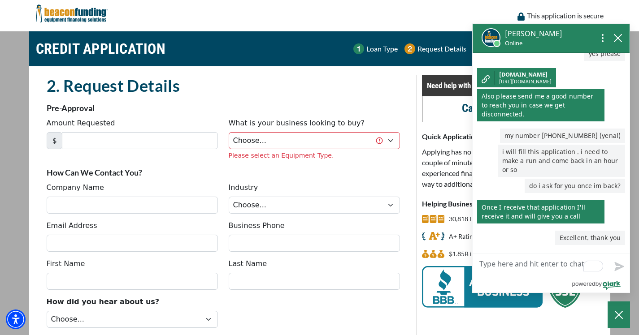
scroll to position [736, 0]
